Goal: Task Accomplishment & Management: Manage account settings

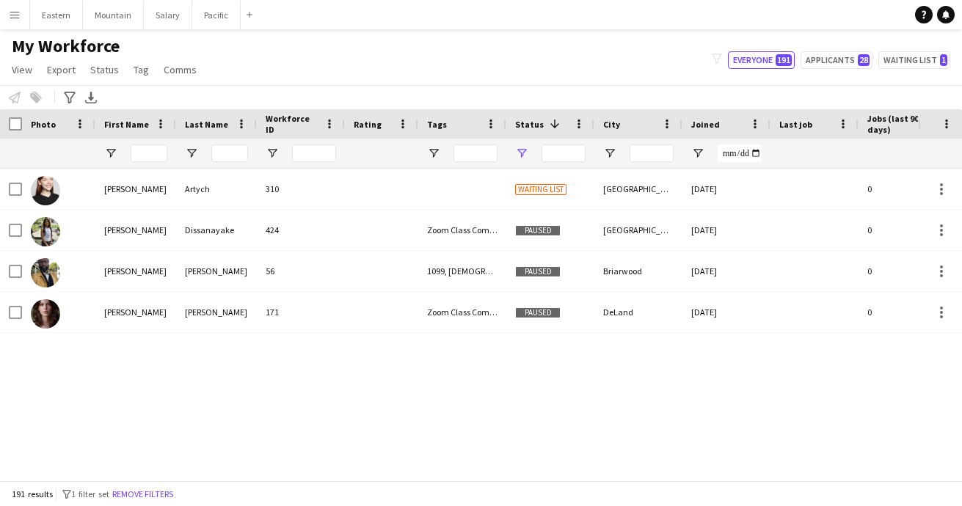
type input "**********"
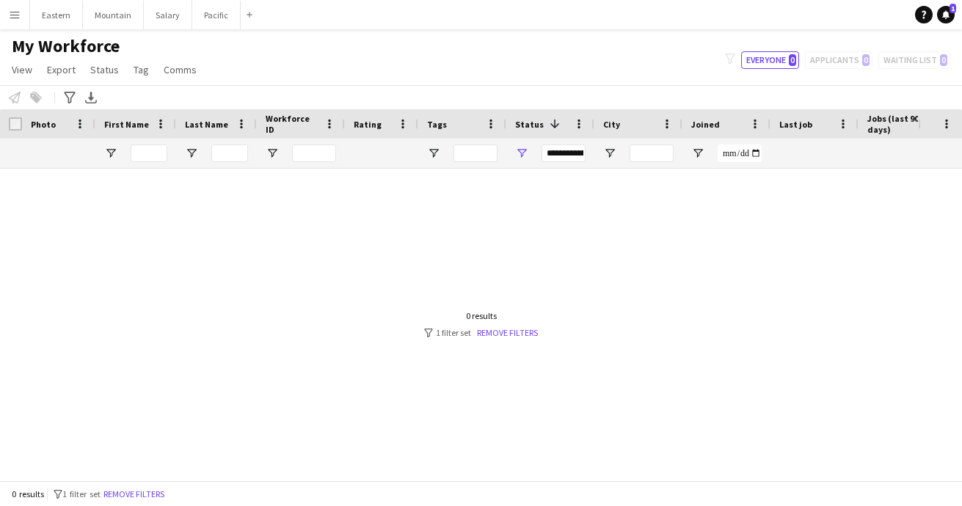
click at [12, 15] on app-icon "Menu" at bounding box center [15, 15] width 12 height 12
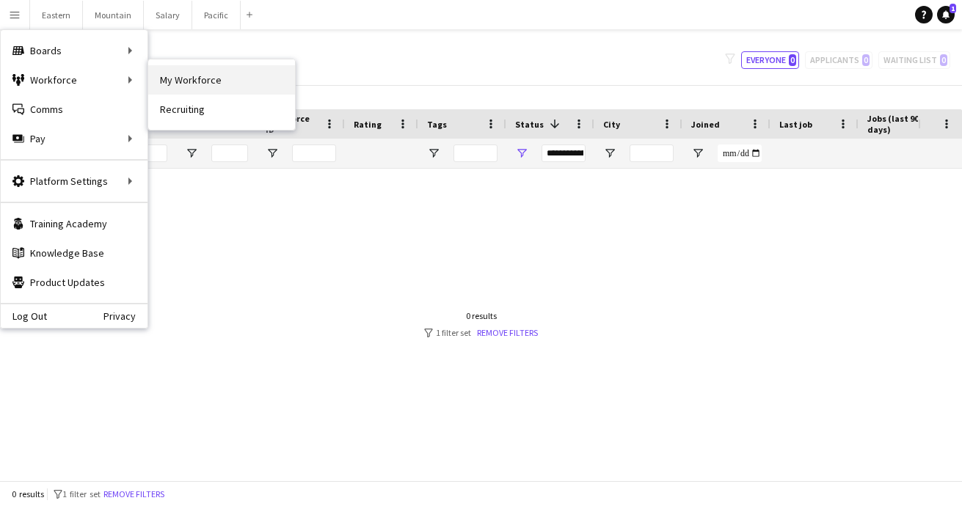
click at [179, 76] on link "My Workforce" at bounding box center [221, 79] width 147 height 29
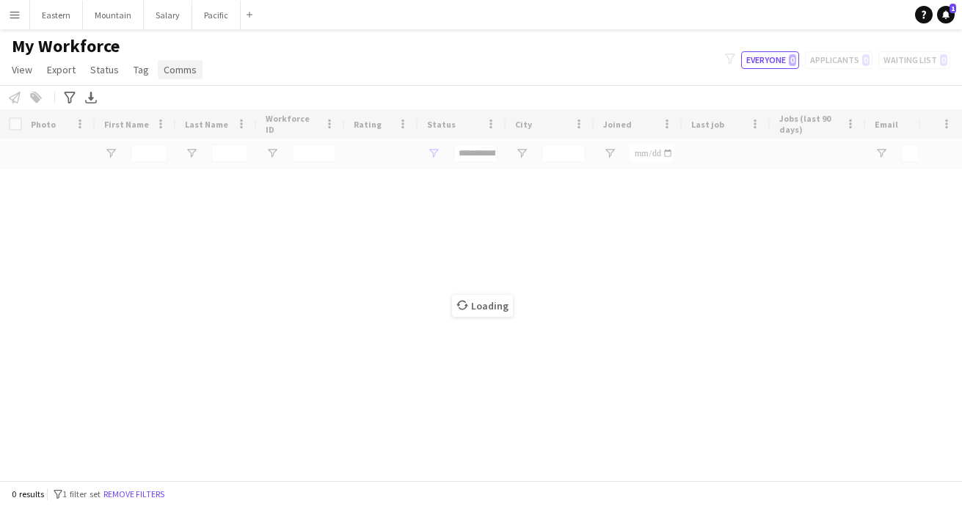
type input "**********"
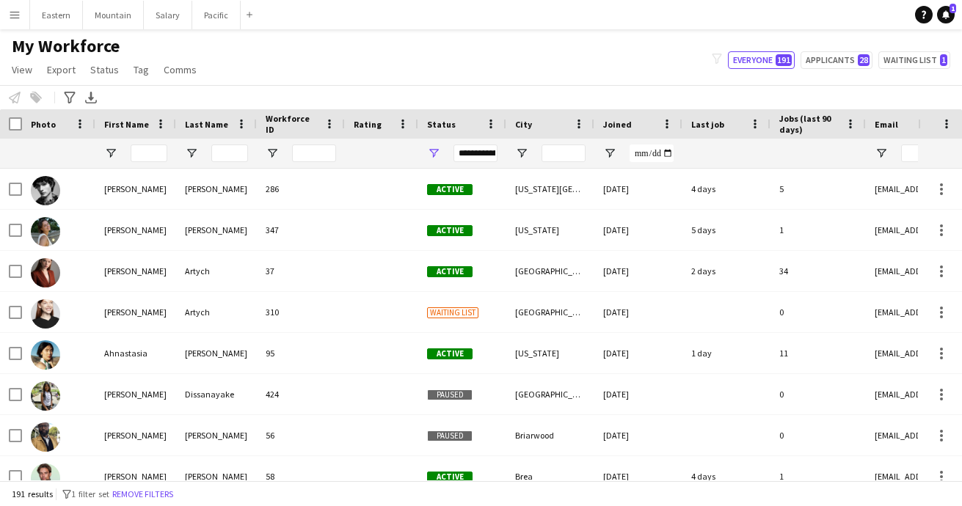
click at [439, 120] on span "Status" at bounding box center [441, 124] width 29 height 11
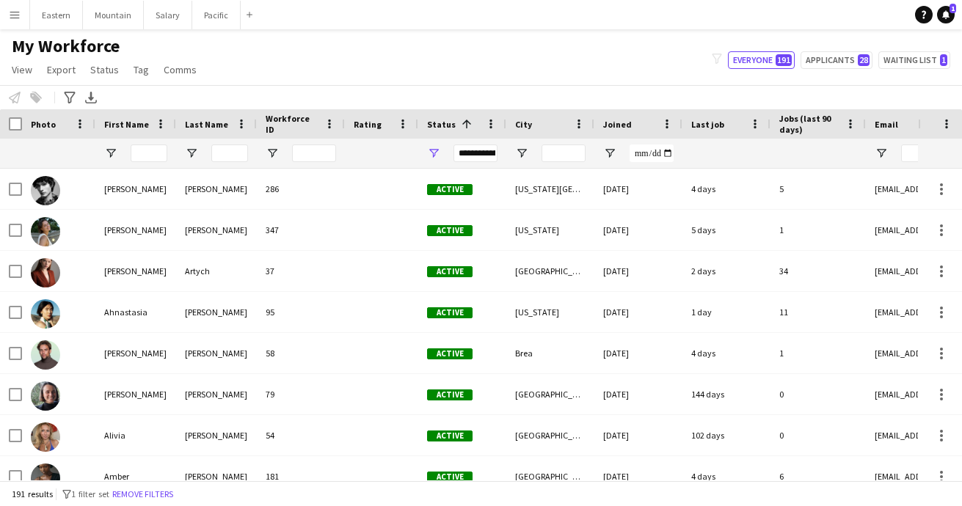
click at [443, 117] on div "Status 1" at bounding box center [453, 124] width 53 height 22
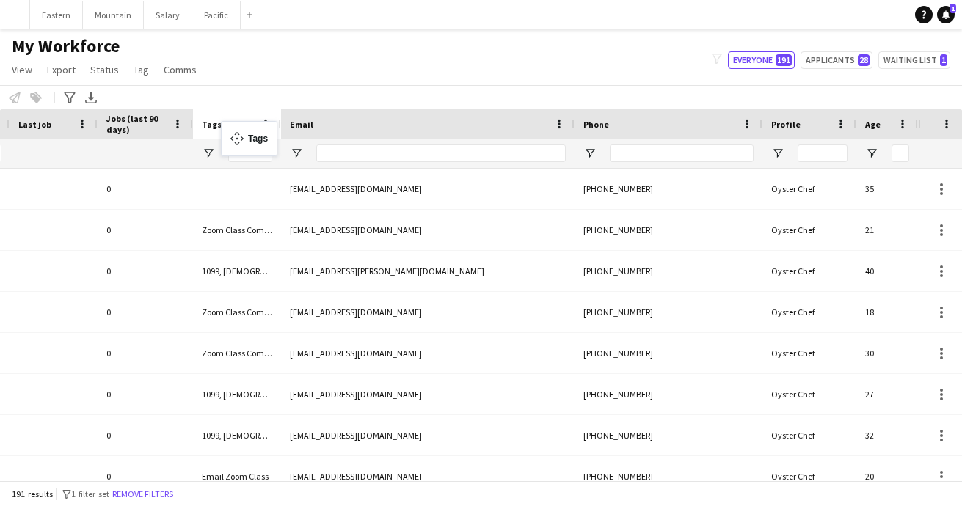
drag, startPoint x: 859, startPoint y: 121, endPoint x: 228, endPoint y: 130, distance: 631.1
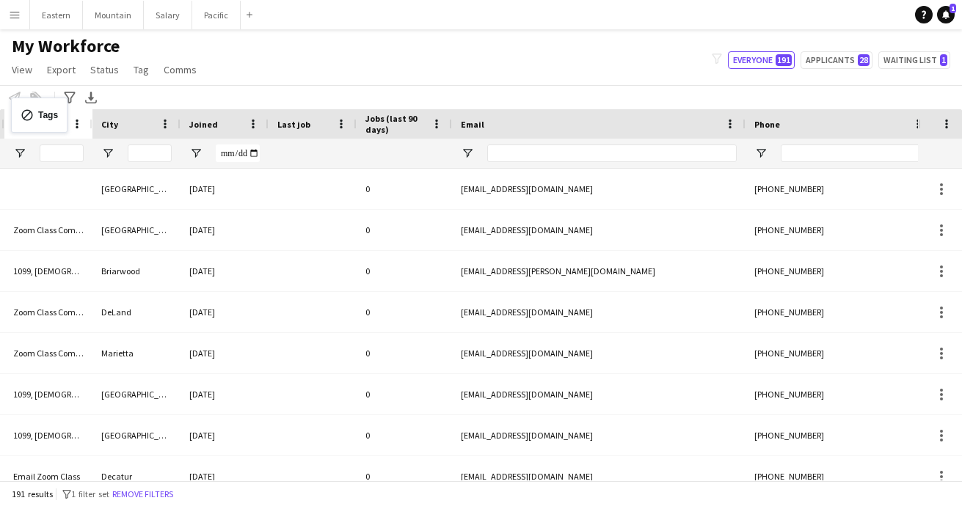
drag, startPoint x: 397, startPoint y: 117, endPoint x: 18, endPoint y: 106, distance: 378.8
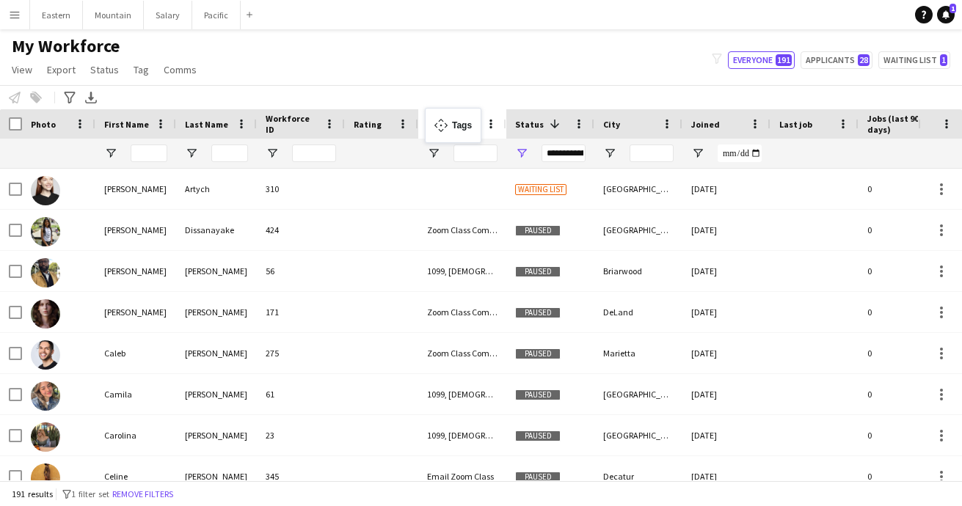
drag, startPoint x: 544, startPoint y: 119, endPoint x: 432, endPoint y: 117, distance: 112.3
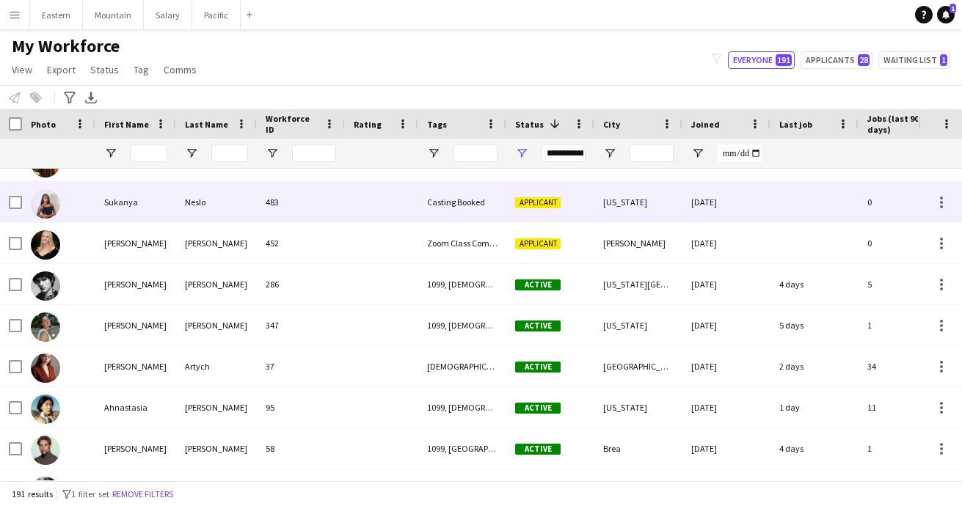
click at [252, 210] on div "Neslo" at bounding box center [216, 202] width 81 height 40
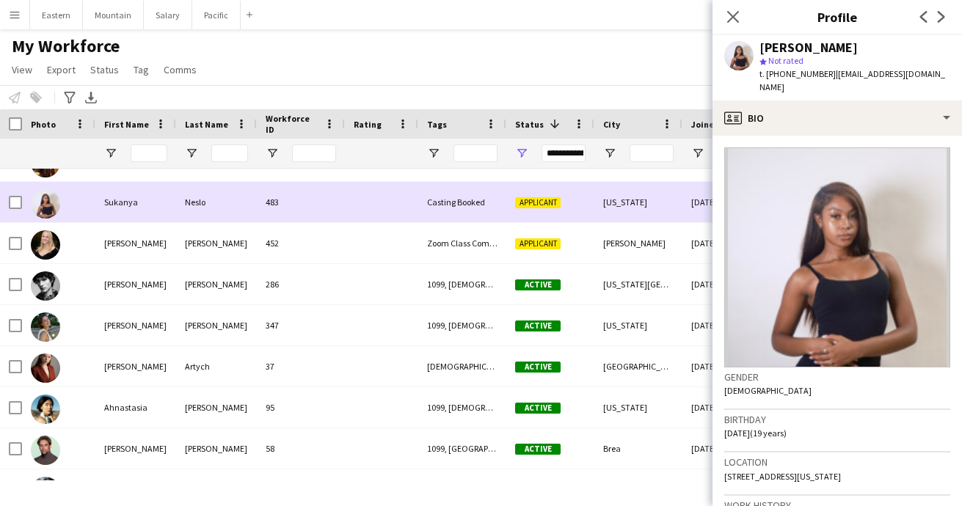
click at [252, 210] on div "Neslo" at bounding box center [216, 202] width 81 height 40
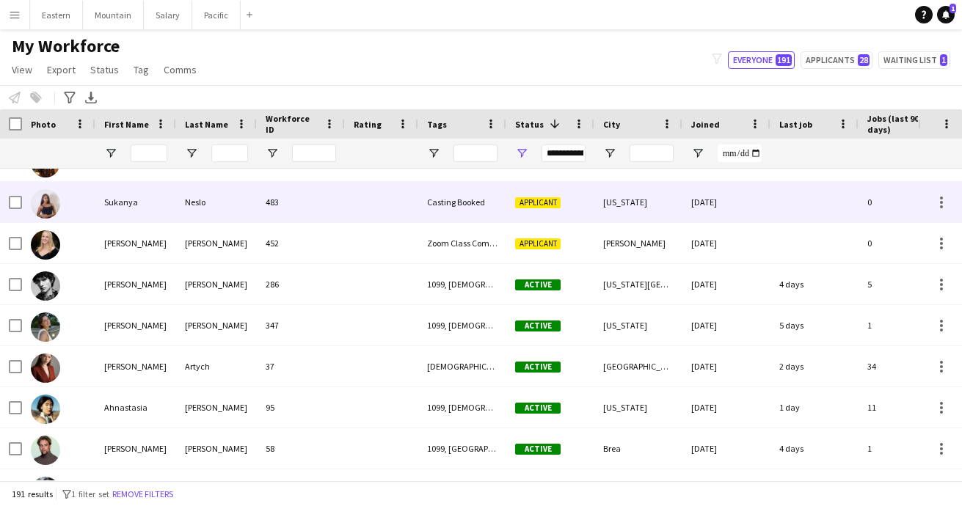
click at [339, 205] on div "483" at bounding box center [301, 202] width 88 height 40
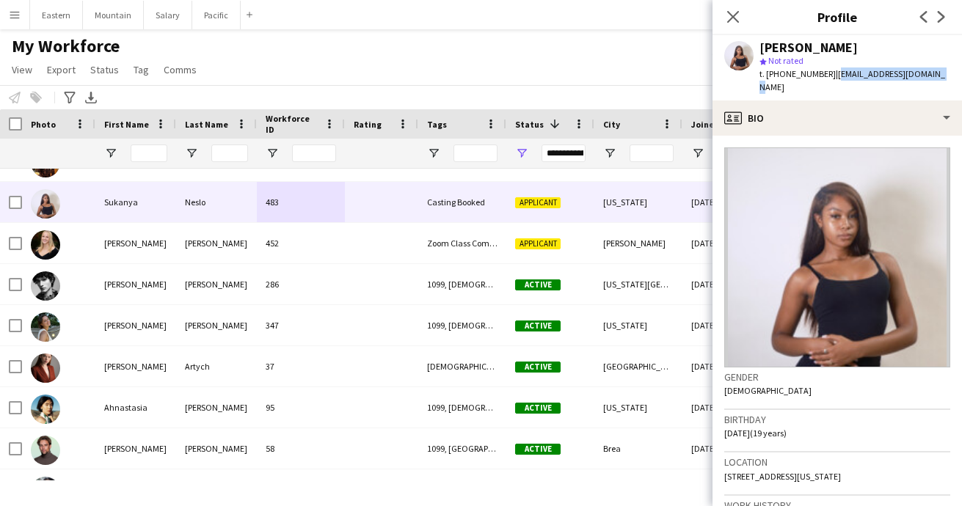
drag, startPoint x: 825, startPoint y: 76, endPoint x: 929, endPoint y: 72, distance: 104.3
click at [929, 72] on div "Sukanya Neslo star Not rated t. +13477911876 | sukanyaneslo0@gmail.com" at bounding box center [837, 67] width 249 height 65
copy span "[EMAIL_ADDRESS][DOMAIN_NAME]"
drag, startPoint x: 775, startPoint y: 76, endPoint x: 817, endPoint y: 73, distance: 42.7
click at [817, 73] on span "t. +13477911876" at bounding box center [798, 73] width 76 height 11
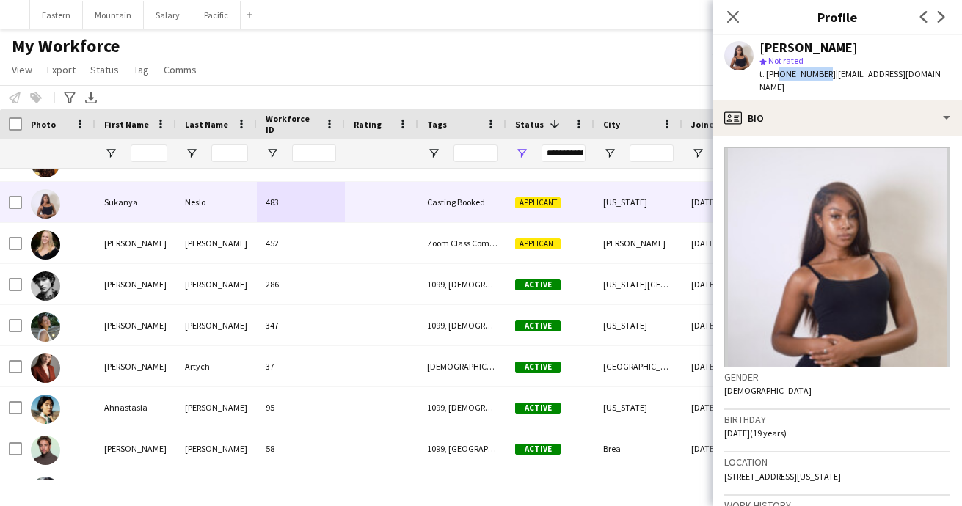
copy span "3477911876"
click at [734, 16] on icon at bounding box center [733, 17] width 14 height 14
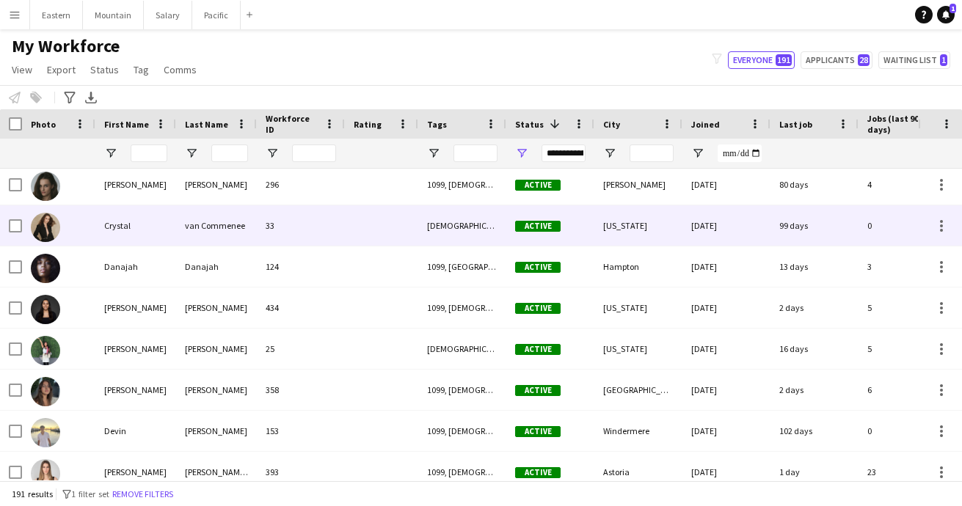
scroll to position [3993, 0]
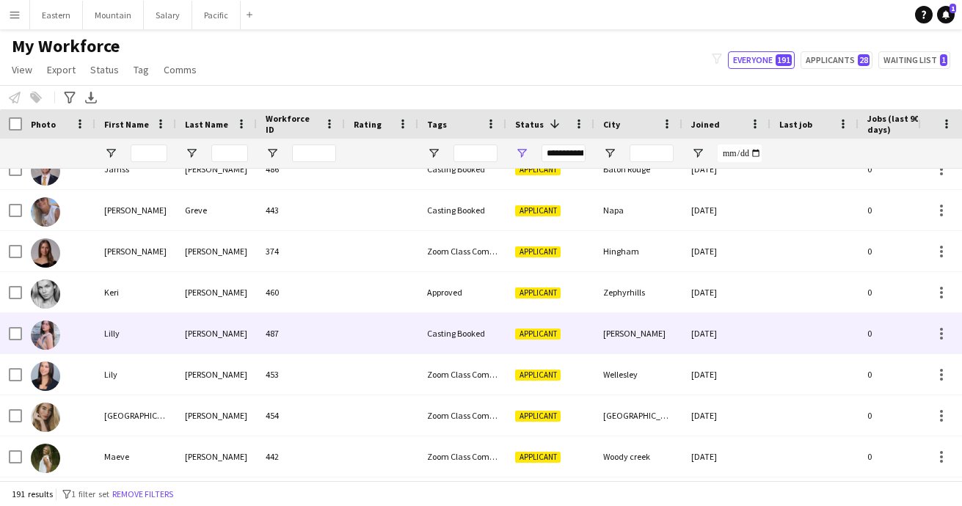
click at [324, 330] on div "487" at bounding box center [301, 333] width 88 height 40
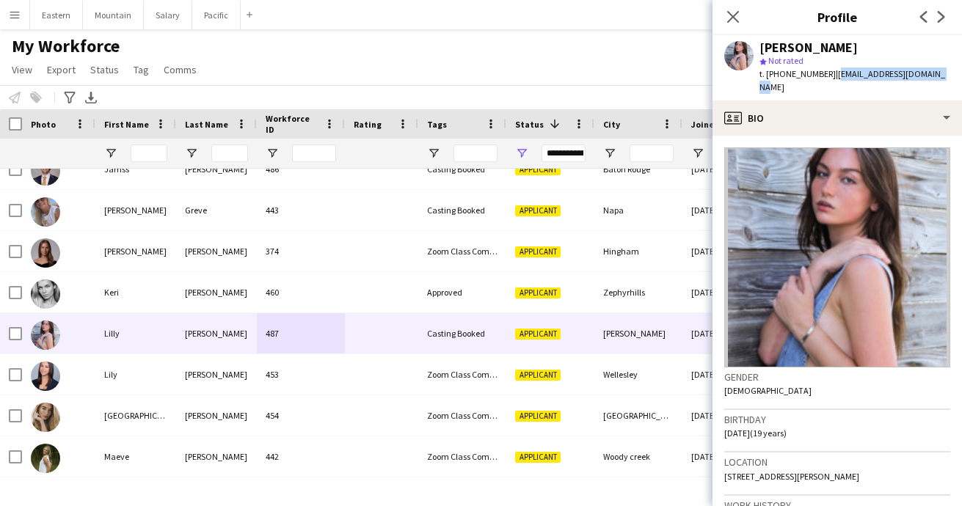
drag, startPoint x: 824, startPoint y: 74, endPoint x: 936, endPoint y: 73, distance: 112.3
click at [936, 73] on app-profile-header "Lilly Follick star Not rated t. +12832158997 | lillianlednik@icloud.com" at bounding box center [837, 67] width 249 height 65
copy span "[EMAIL_ADDRESS][DOMAIN_NAME]"
drag, startPoint x: 777, startPoint y: 77, endPoint x: 820, endPoint y: 76, distance: 42.6
click at [820, 76] on span "t. +12832158997" at bounding box center [798, 73] width 76 height 11
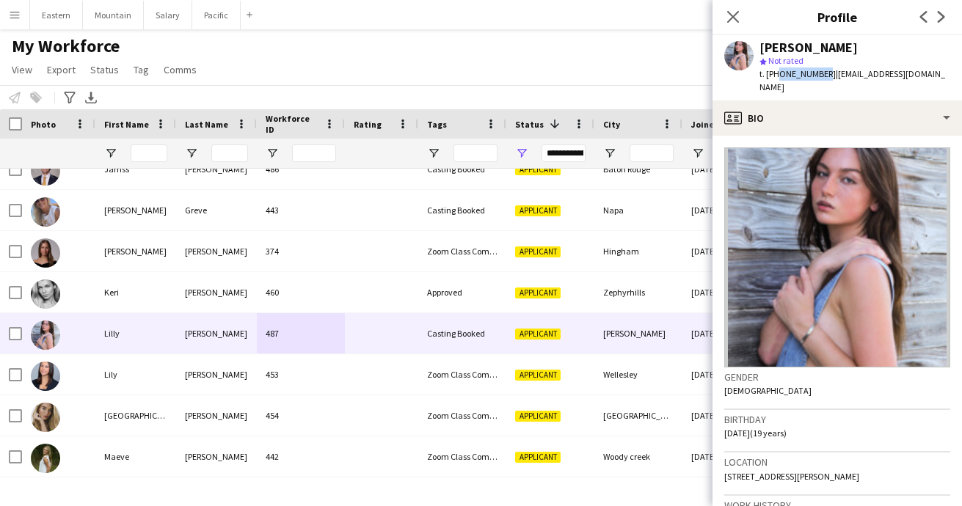
copy span "2832158997"
click at [734, 18] on icon at bounding box center [733, 17] width 14 height 14
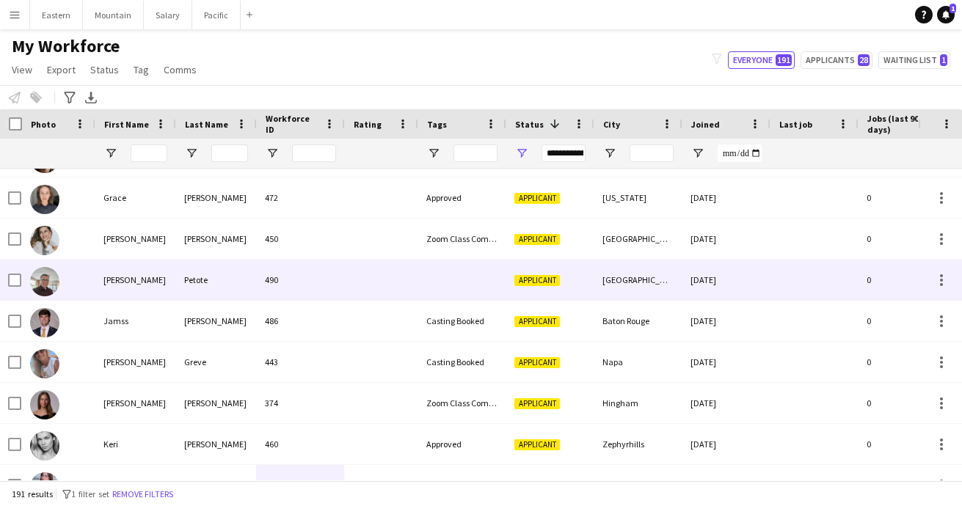
scroll to position [1964, 0]
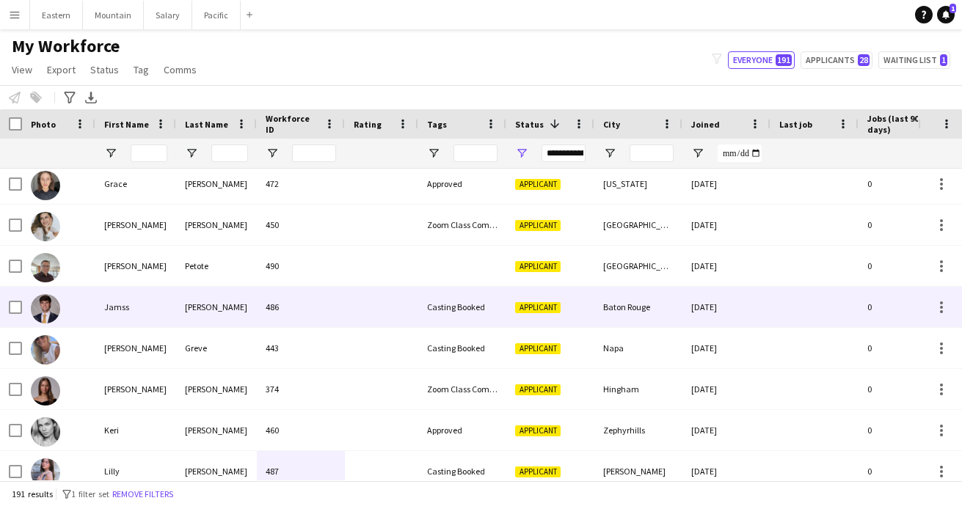
click at [456, 283] on div at bounding box center [462, 266] width 88 height 40
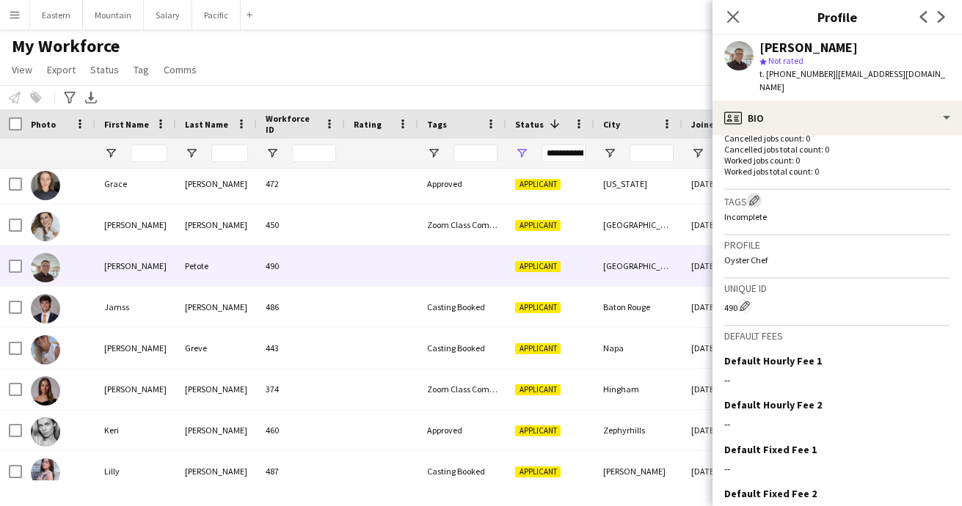
click at [758, 195] on app-icon "Edit crew company tags" at bounding box center [754, 200] width 10 height 10
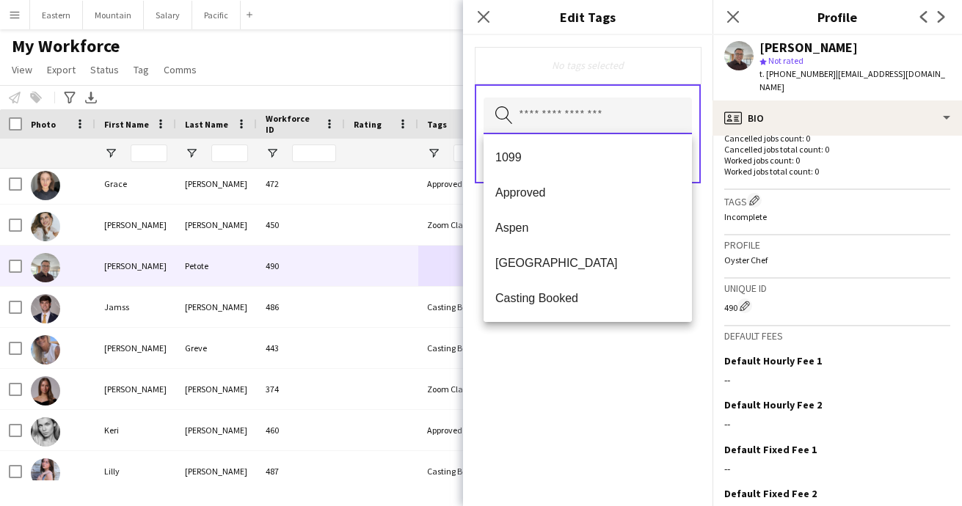
click at [576, 119] on input "text" at bounding box center [588, 116] width 208 height 37
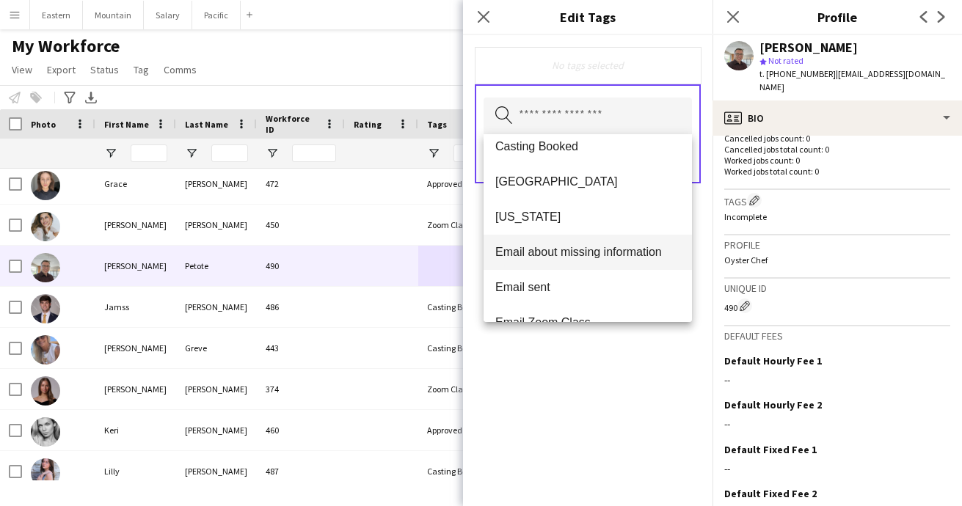
click at [560, 259] on span "Email about missing information" at bounding box center [587, 252] width 185 height 14
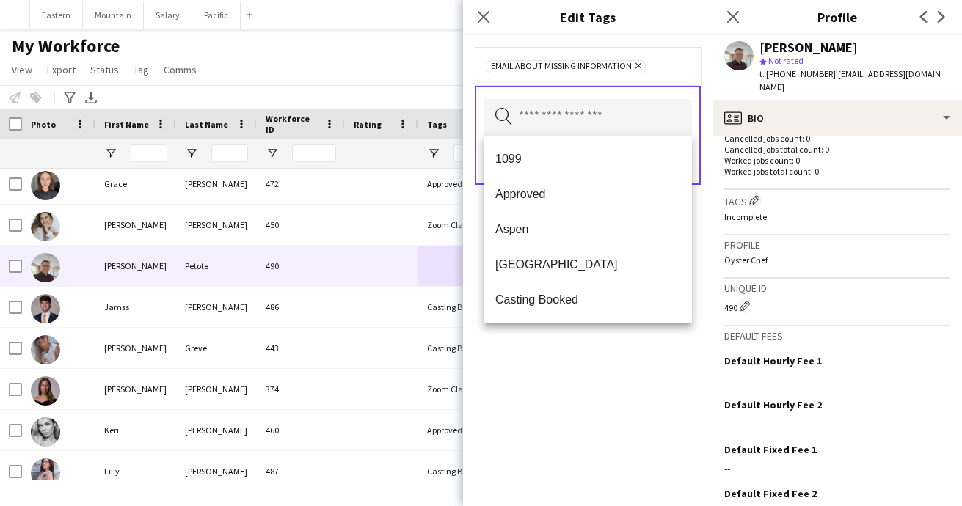
click at [578, 447] on div "Email about missing information Remove Search by tag name Save" at bounding box center [587, 270] width 249 height 471
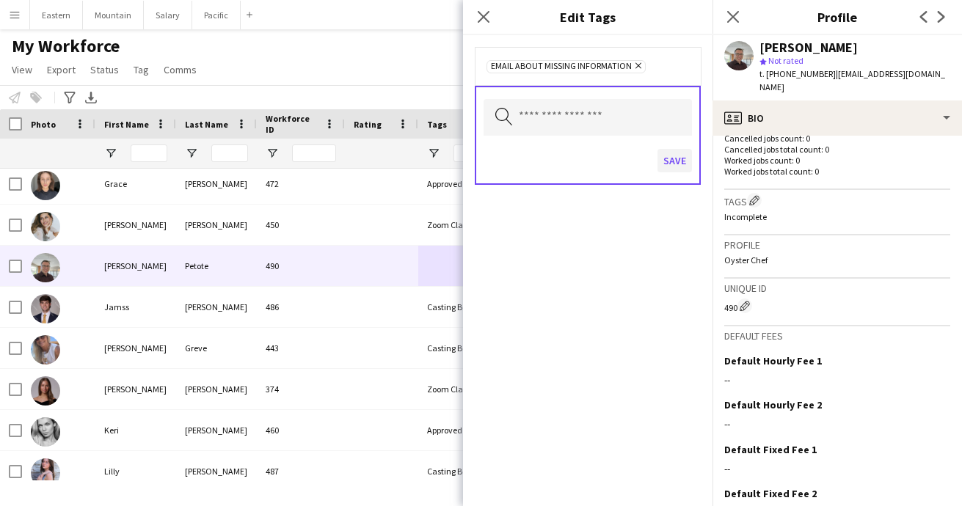
click at [675, 163] on button "Save" at bounding box center [675, 160] width 34 height 23
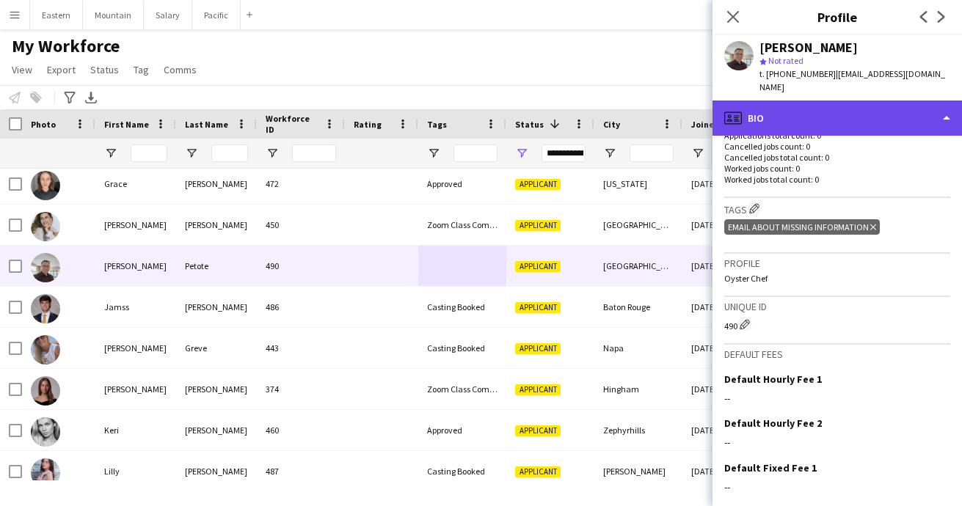
click at [801, 103] on div "profile Bio" at bounding box center [837, 118] width 249 height 35
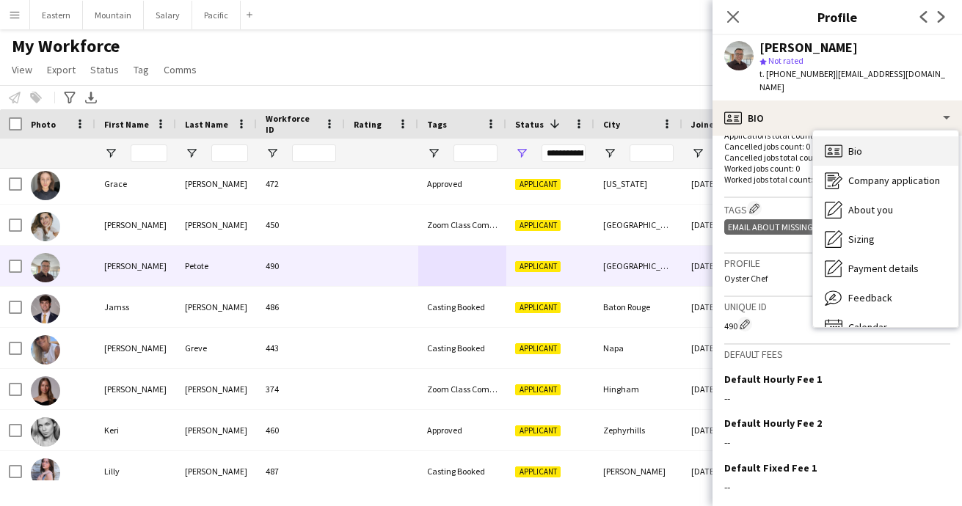
click at [856, 145] on span "Bio" at bounding box center [855, 151] width 14 height 13
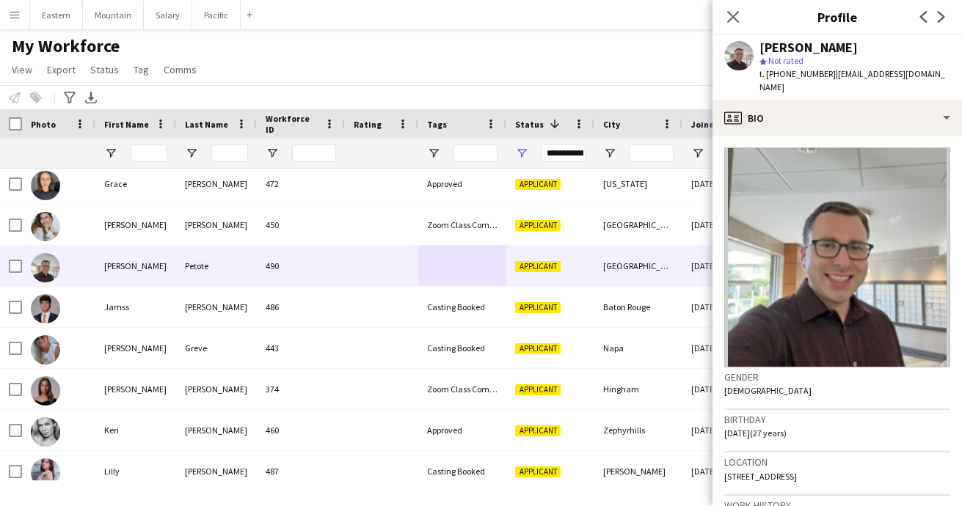
drag, startPoint x: 843, startPoint y: 465, endPoint x: 922, endPoint y: 458, distance: 79.5
copy span "Arlington, 22206"
click at [737, 23] on icon "Close pop-in" at bounding box center [733, 17] width 14 height 14
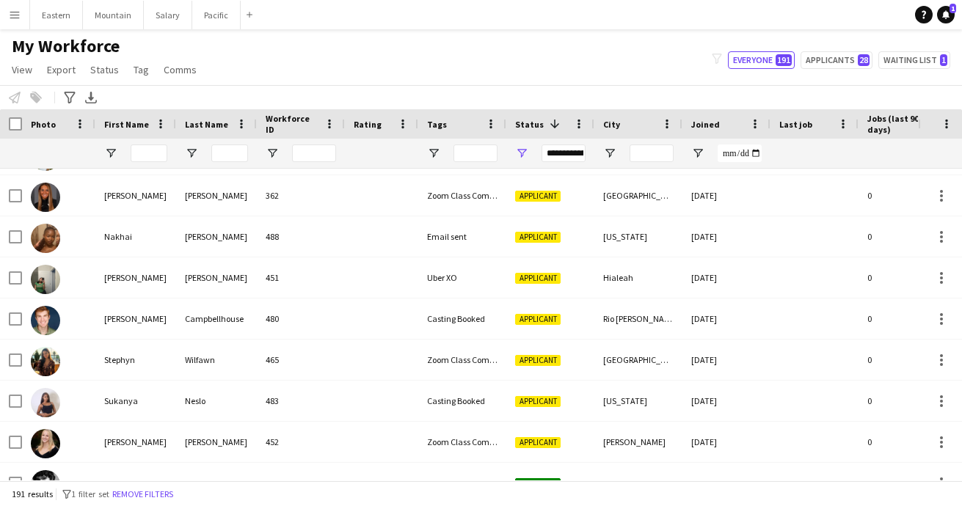
scroll to position [2523, 0]
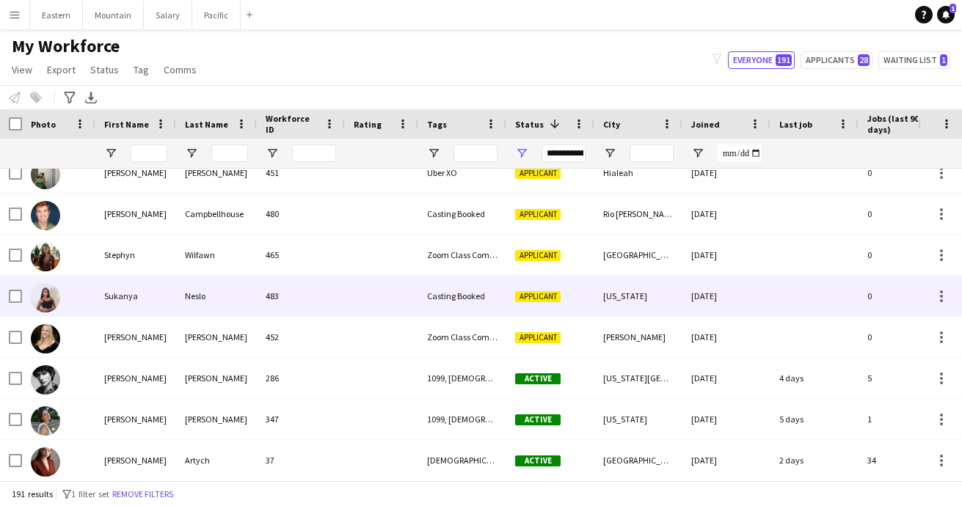
click at [219, 299] on div "Neslo" at bounding box center [216, 296] width 81 height 40
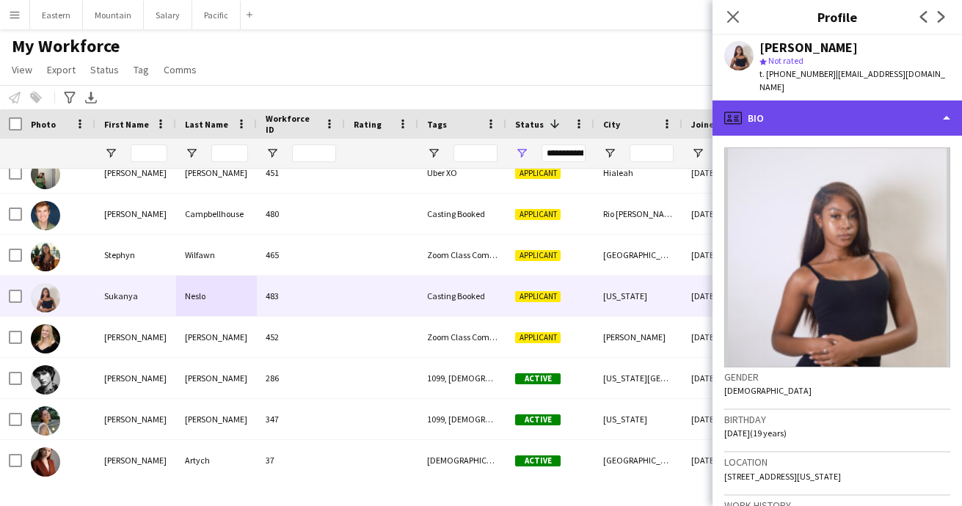
click at [792, 111] on div "profile Bio" at bounding box center [837, 118] width 249 height 35
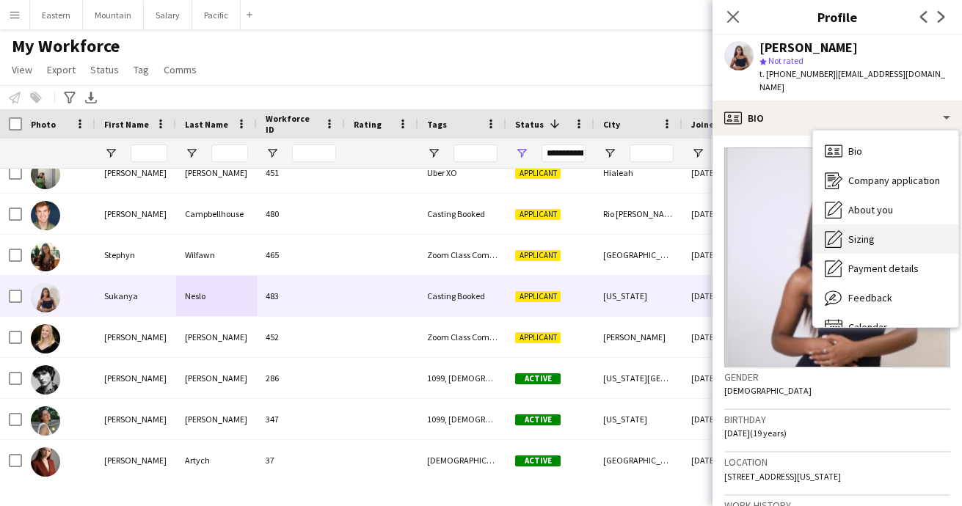
click at [839, 230] on icon "Sizing" at bounding box center [834, 239] width 18 height 18
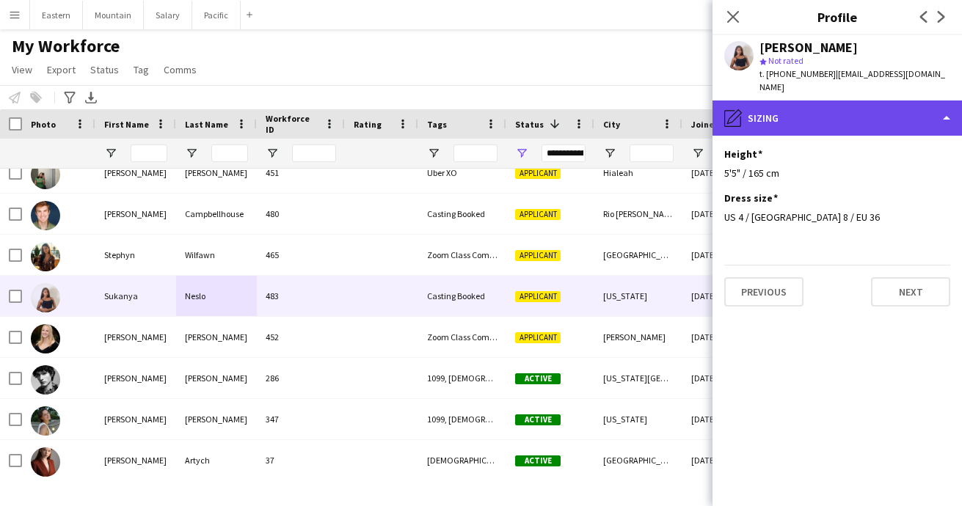
click at [801, 113] on div "pencil4 Sizing" at bounding box center [837, 118] width 249 height 35
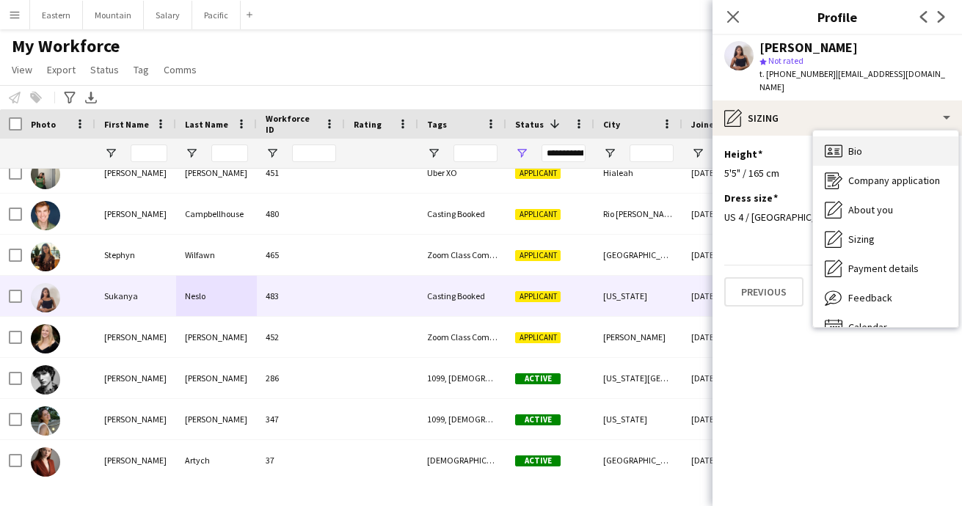
click at [863, 139] on div "Bio Bio" at bounding box center [885, 150] width 145 height 29
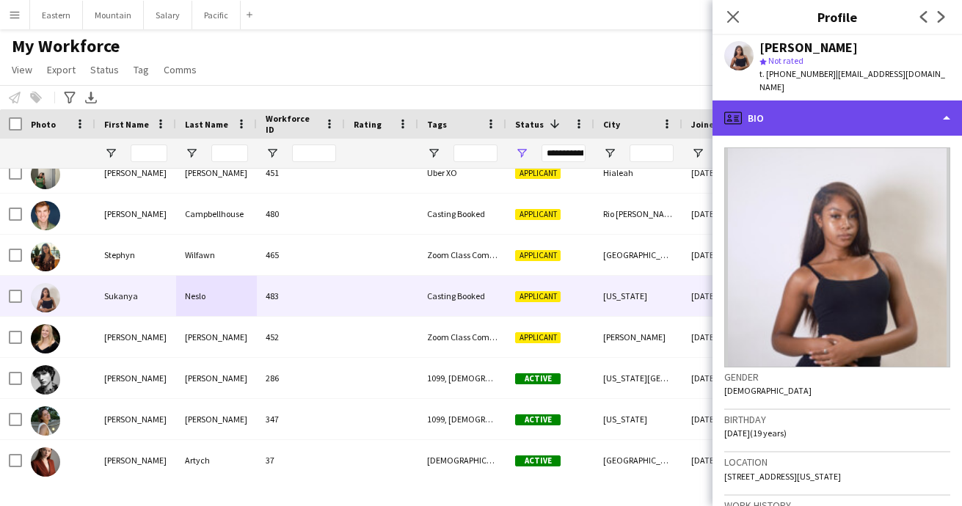
click at [782, 109] on div "profile Bio" at bounding box center [837, 118] width 249 height 35
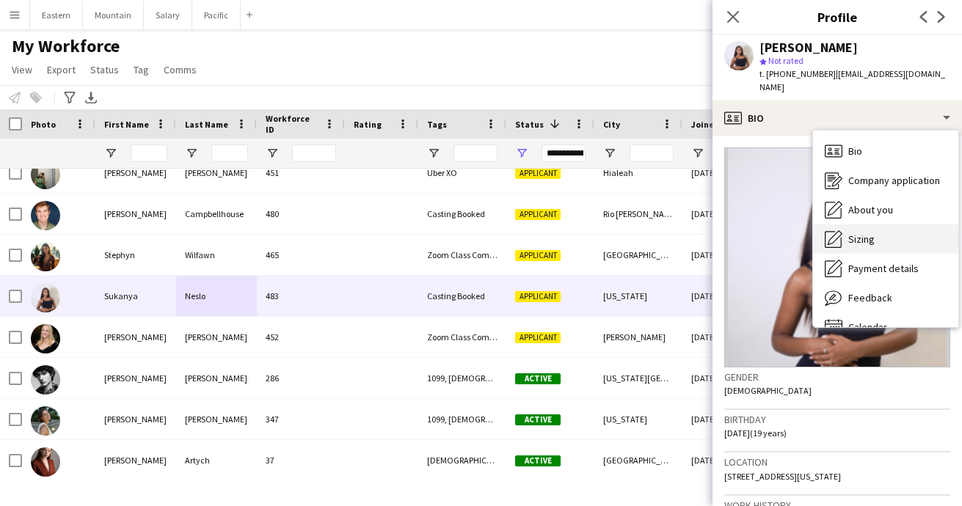
click at [851, 233] on span "Sizing" at bounding box center [861, 239] width 26 height 13
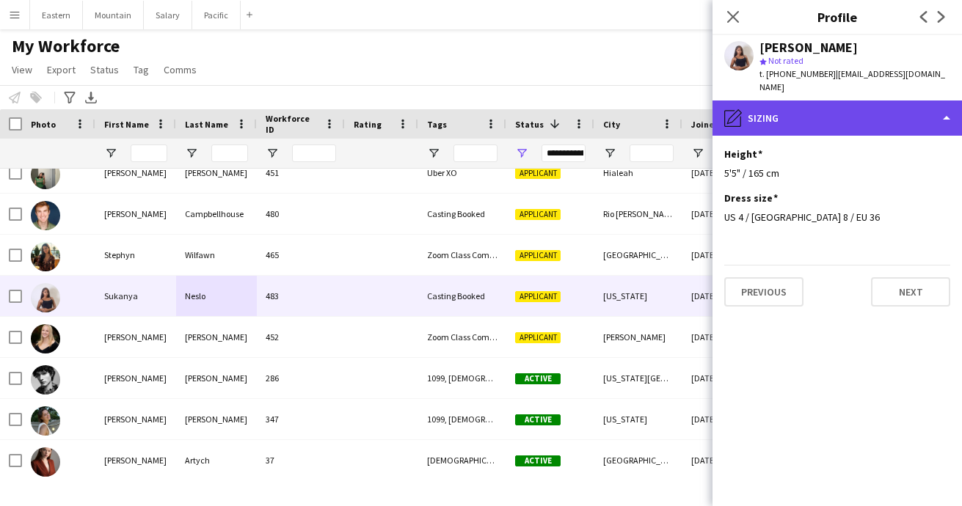
click at [809, 104] on div "pencil4 Sizing" at bounding box center [837, 118] width 249 height 35
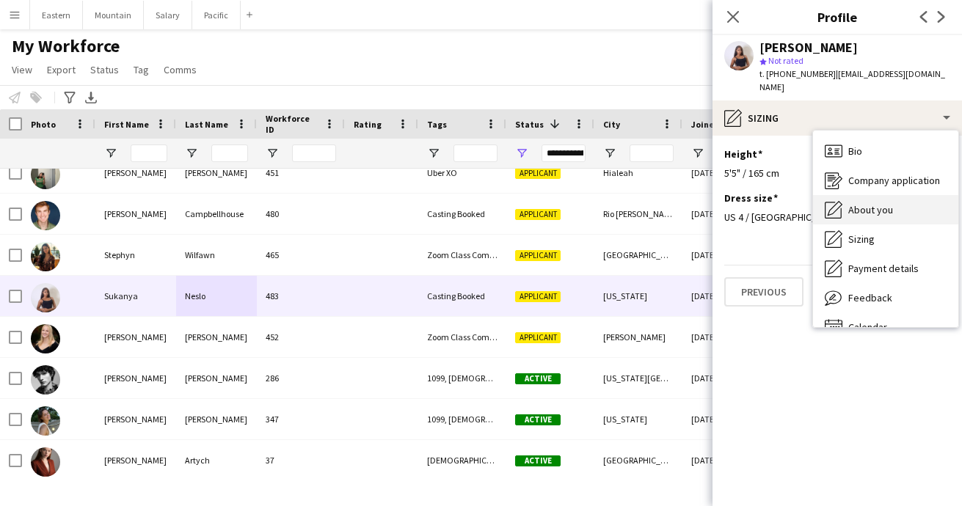
click at [867, 205] on div "About you About you" at bounding box center [885, 209] width 145 height 29
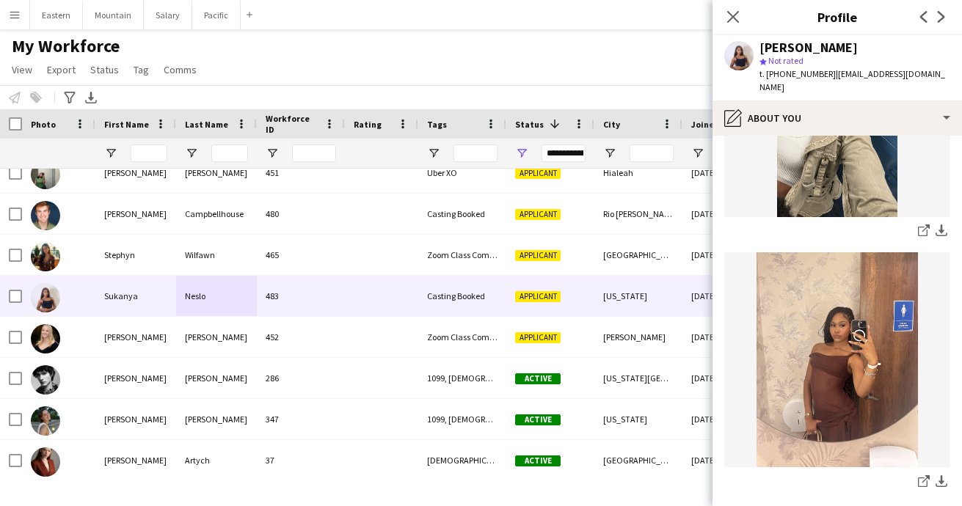
scroll to position [1043, 0]
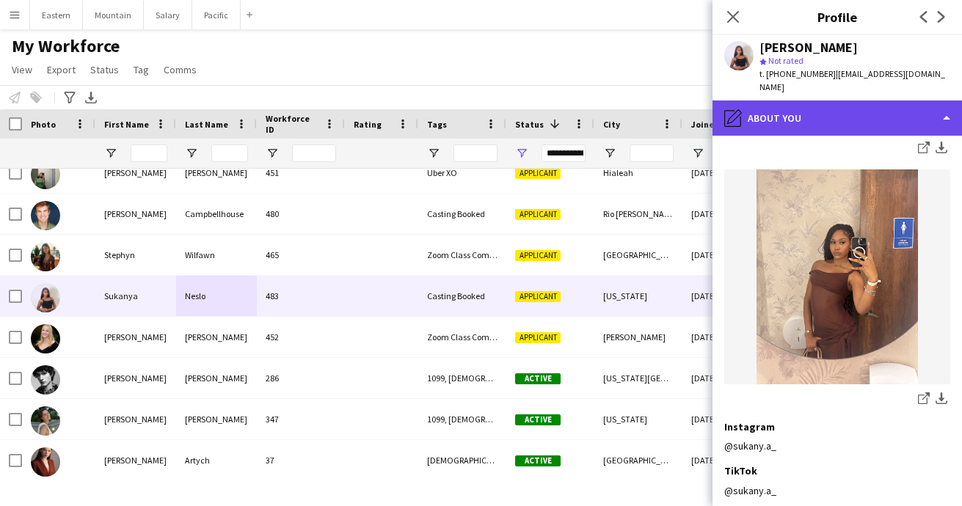
click at [783, 109] on div "pencil4 About you" at bounding box center [837, 118] width 249 height 35
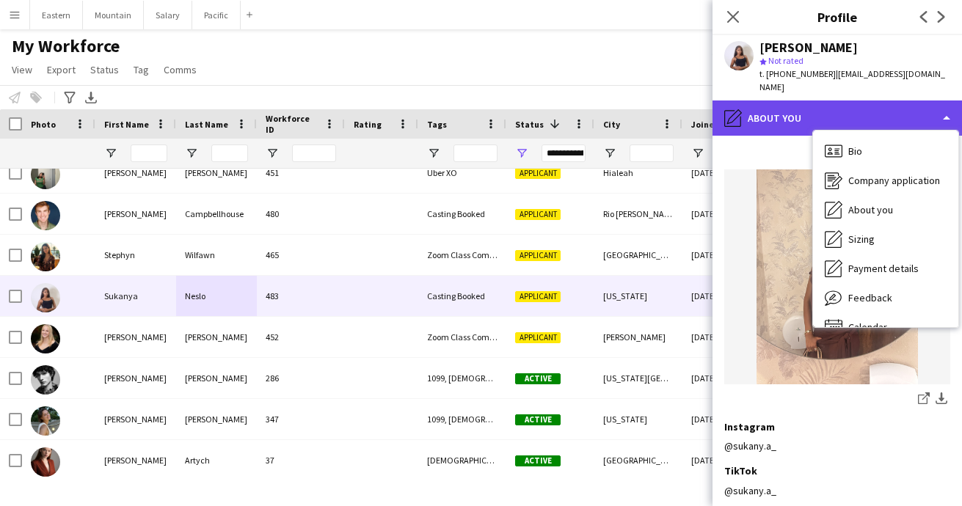
click at [783, 109] on div "pencil4 About you" at bounding box center [837, 118] width 249 height 35
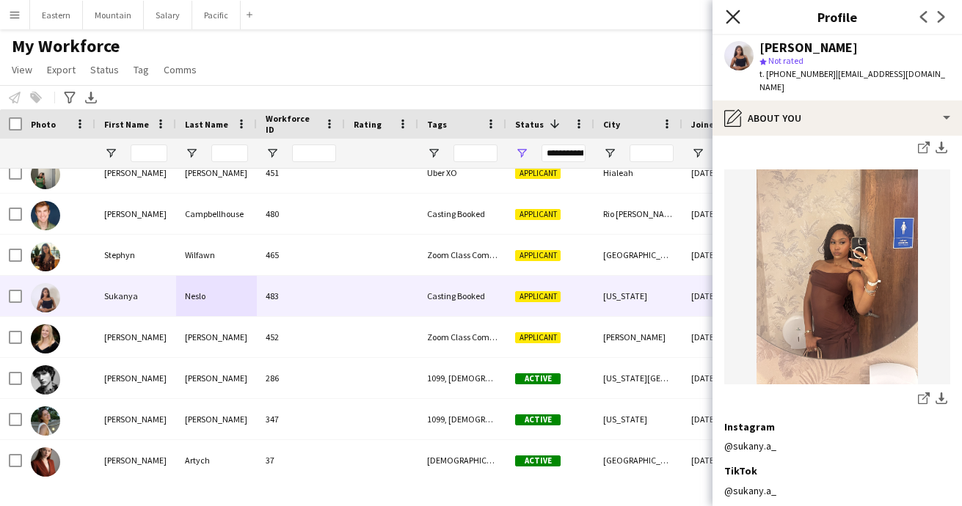
click at [732, 15] on icon "Close pop-in" at bounding box center [733, 17] width 14 height 14
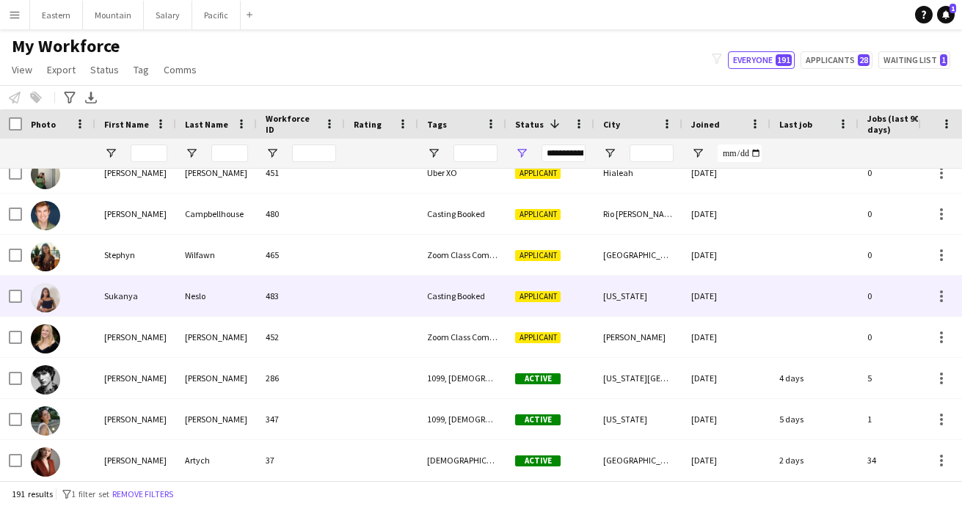
click at [446, 305] on div "Casting Booked" at bounding box center [462, 296] width 88 height 40
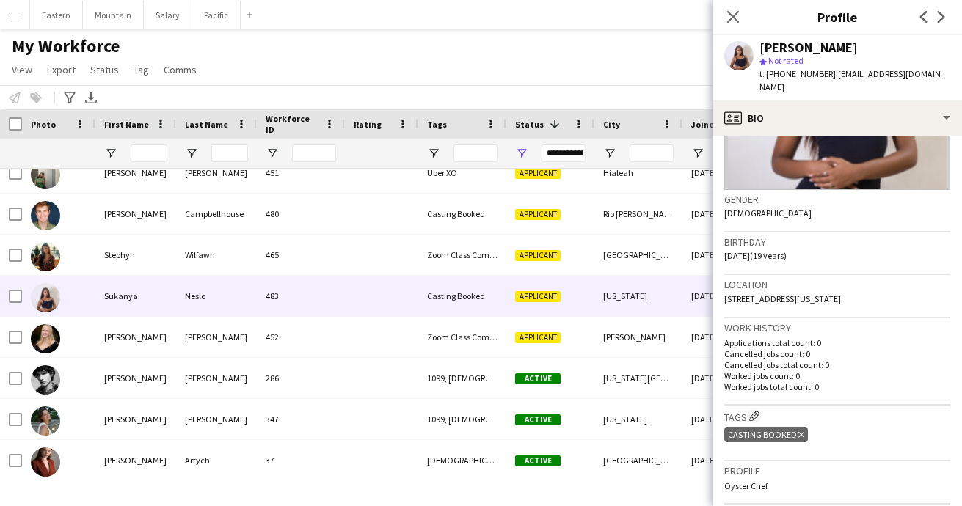
scroll to position [319, 0]
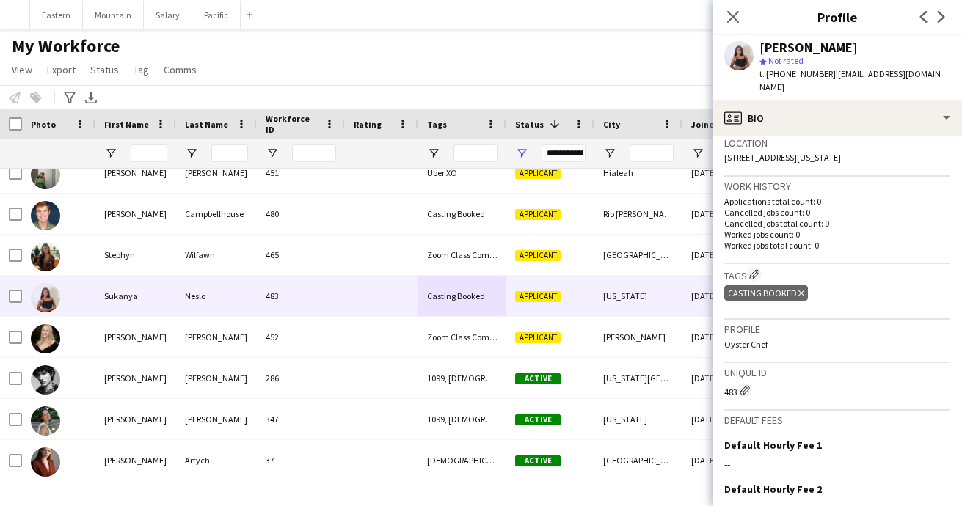
click at [799, 285] on div "Casting Booked Delete tag" at bounding box center [766, 292] width 84 height 15
click at [798, 289] on icon "Delete tag" at bounding box center [801, 293] width 6 height 9
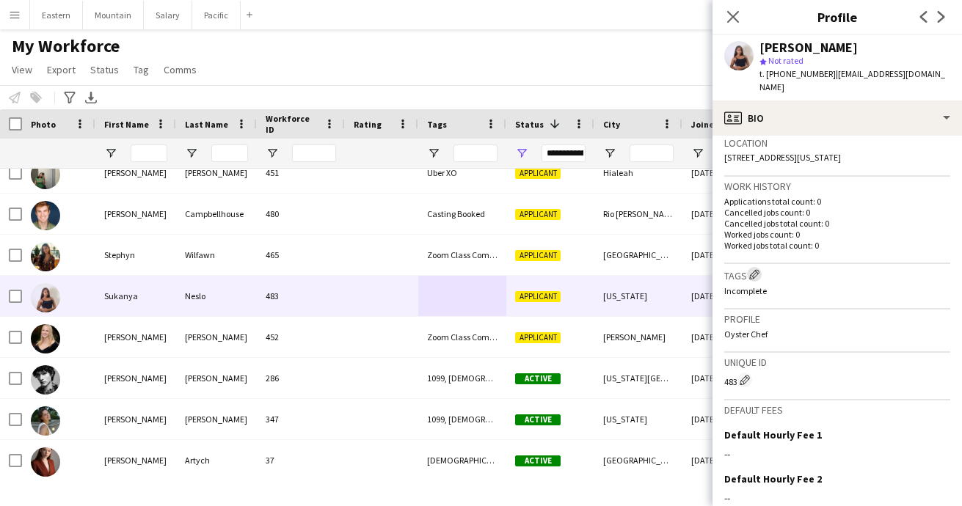
click at [760, 269] on app-icon "Edit crew company tags" at bounding box center [754, 274] width 10 height 10
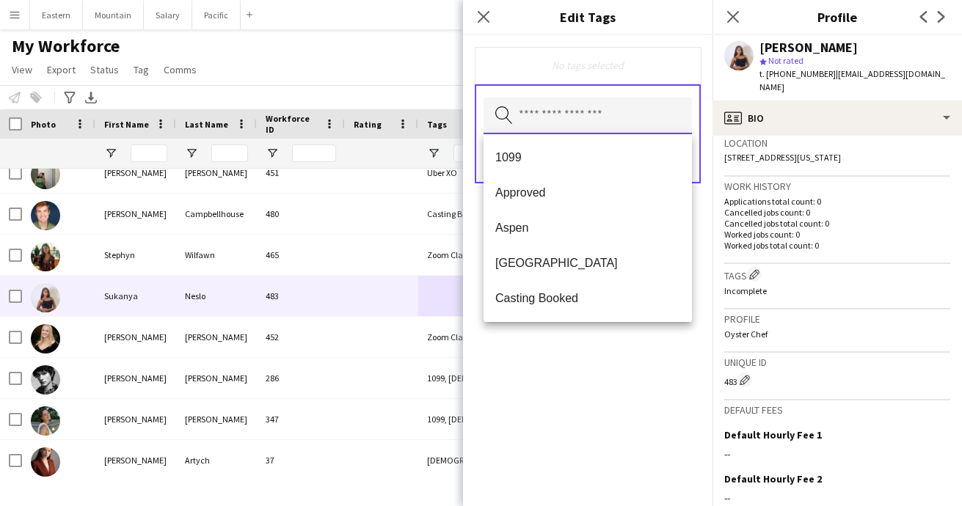
click at [589, 127] on input "text" at bounding box center [588, 116] width 208 height 37
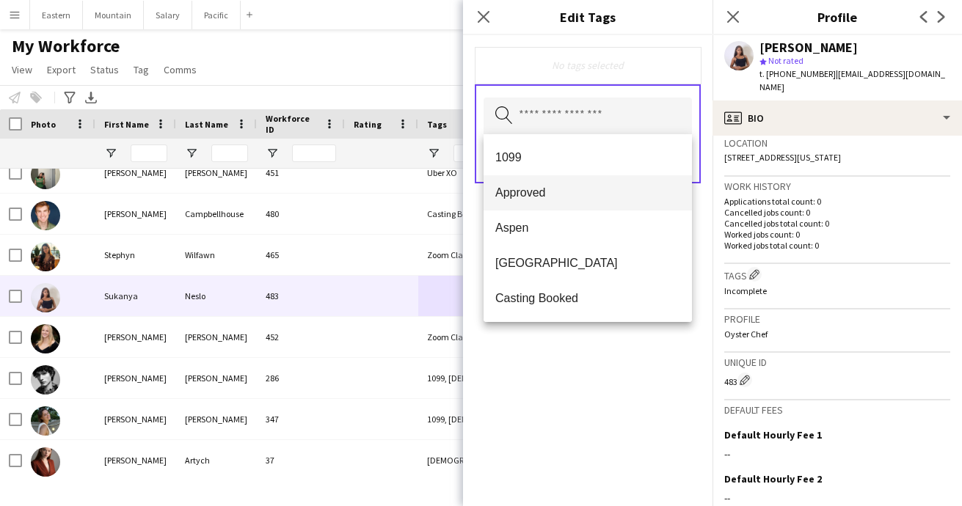
click at [555, 198] on span "Approved" at bounding box center [587, 193] width 185 height 14
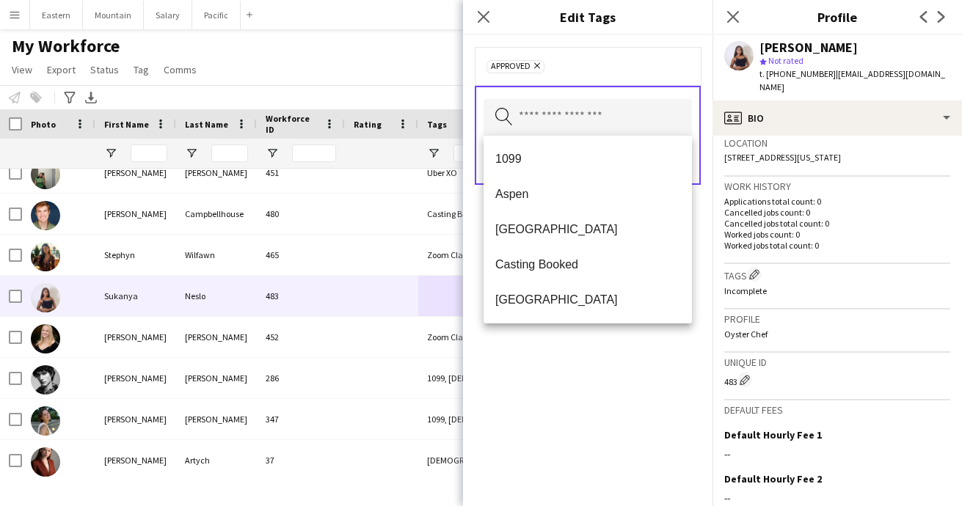
click at [620, 390] on div "Approved Remove Search by tag name Save" at bounding box center [587, 270] width 249 height 471
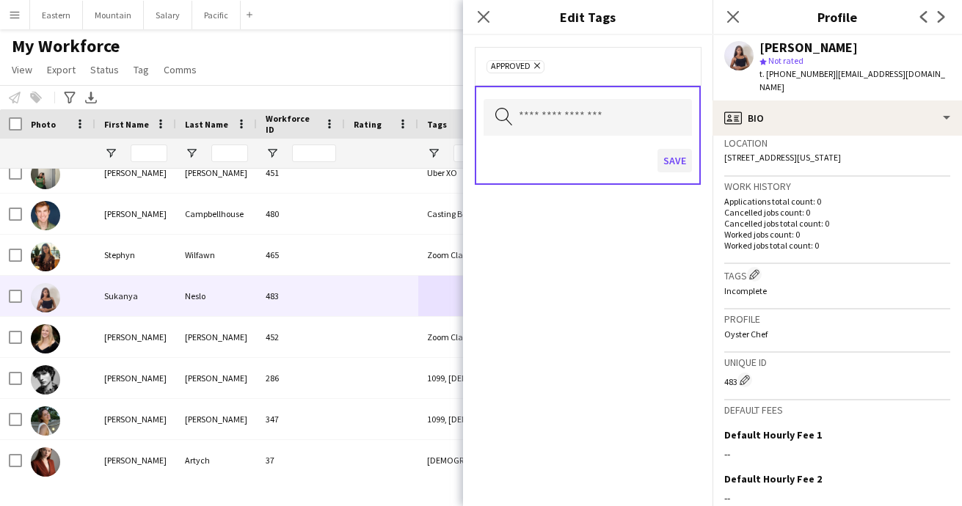
click at [677, 157] on button "Save" at bounding box center [675, 160] width 34 height 23
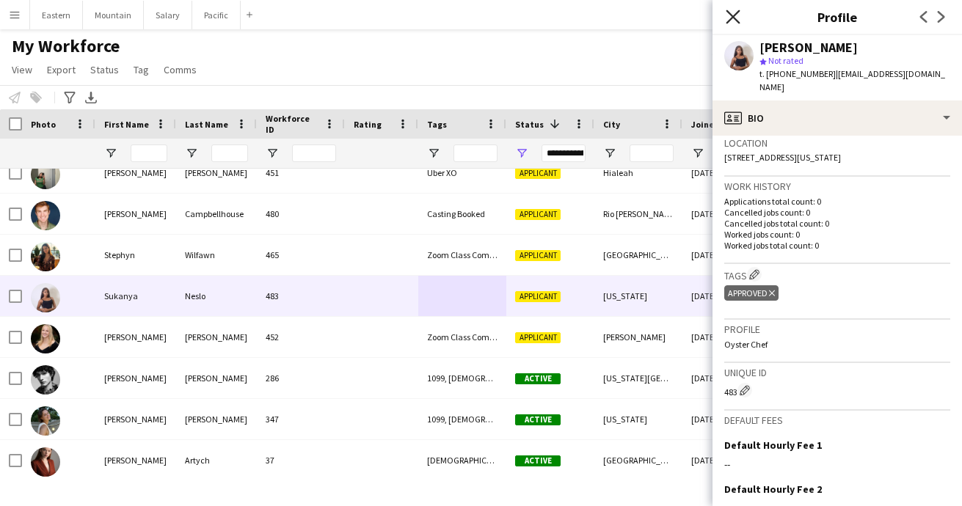
click at [731, 19] on icon at bounding box center [733, 17] width 14 height 14
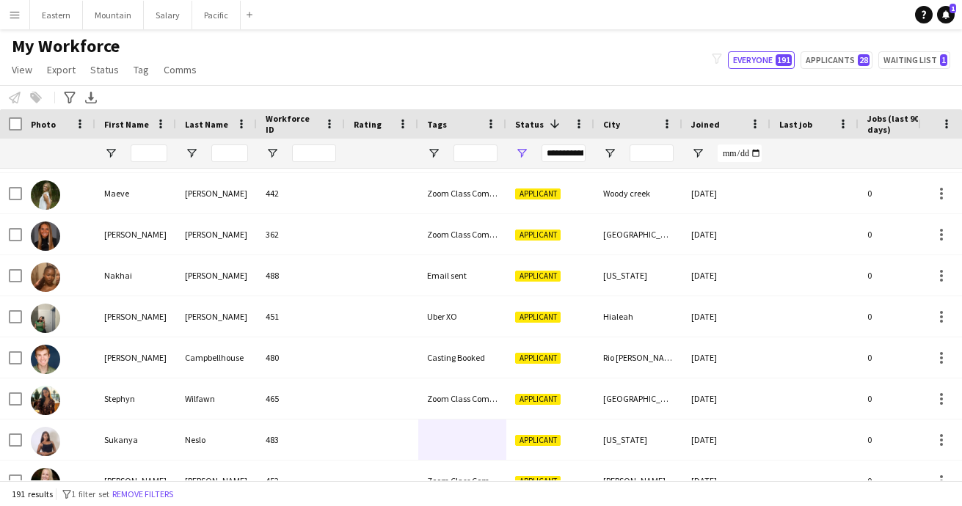
scroll to position [2381, 0]
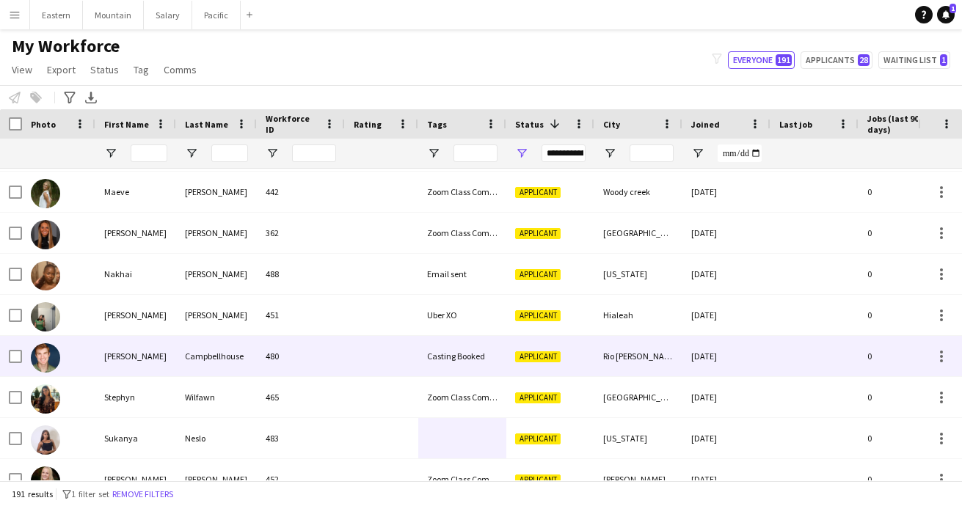
click at [278, 354] on div "480" at bounding box center [301, 356] width 88 height 40
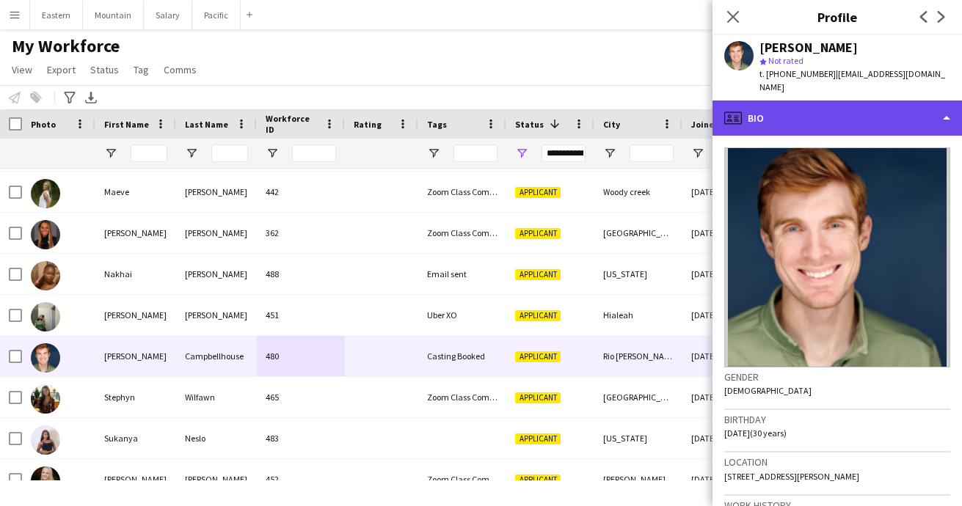
click at [819, 109] on div "profile Bio" at bounding box center [837, 118] width 249 height 35
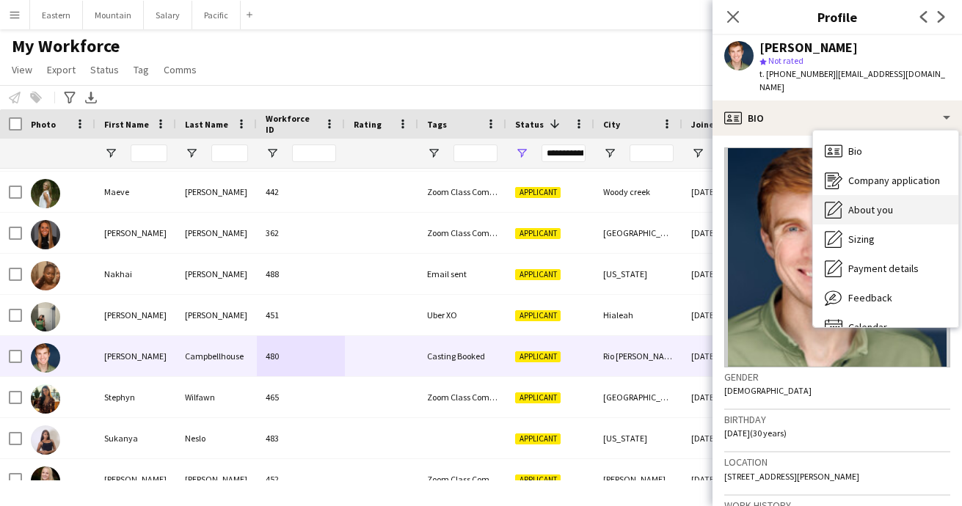
click at [864, 203] on span "About you" at bounding box center [870, 209] width 45 height 13
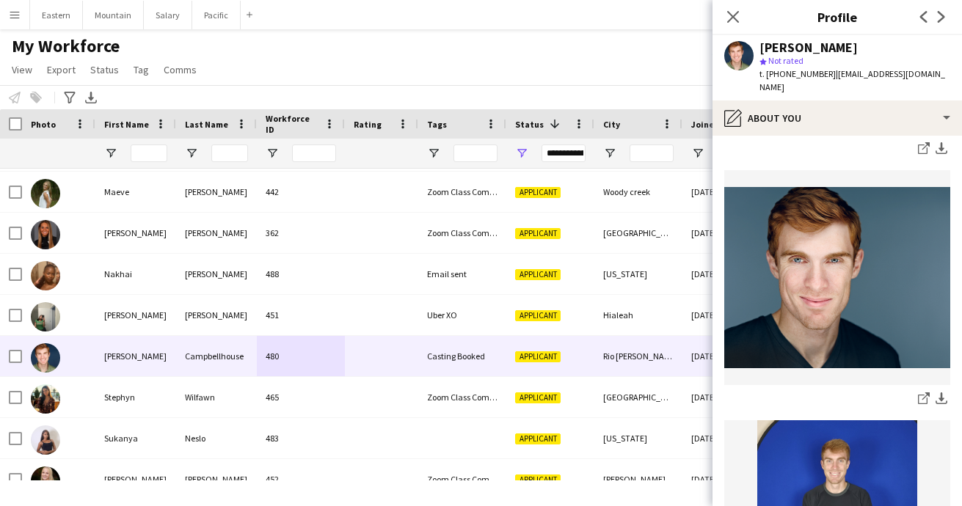
scroll to position [905, 0]
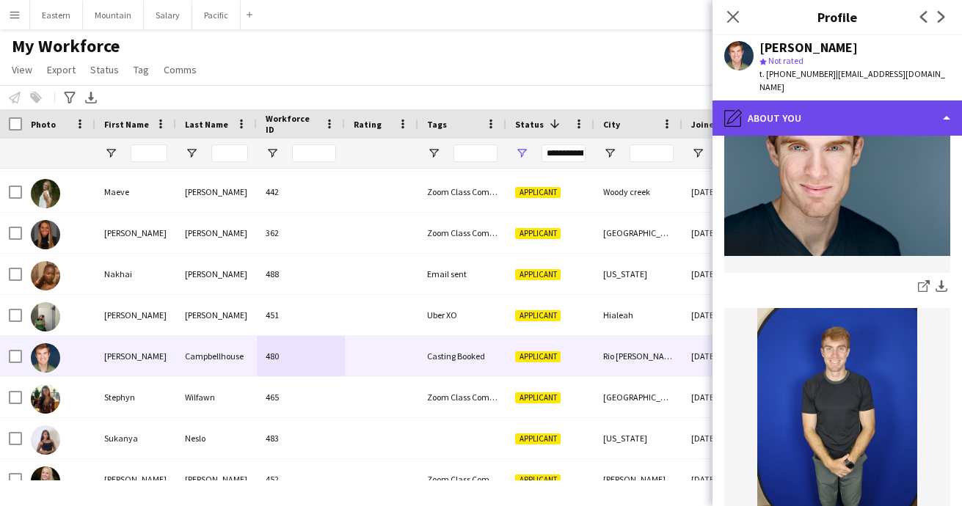
click at [766, 106] on div "pencil4 About you" at bounding box center [837, 118] width 249 height 35
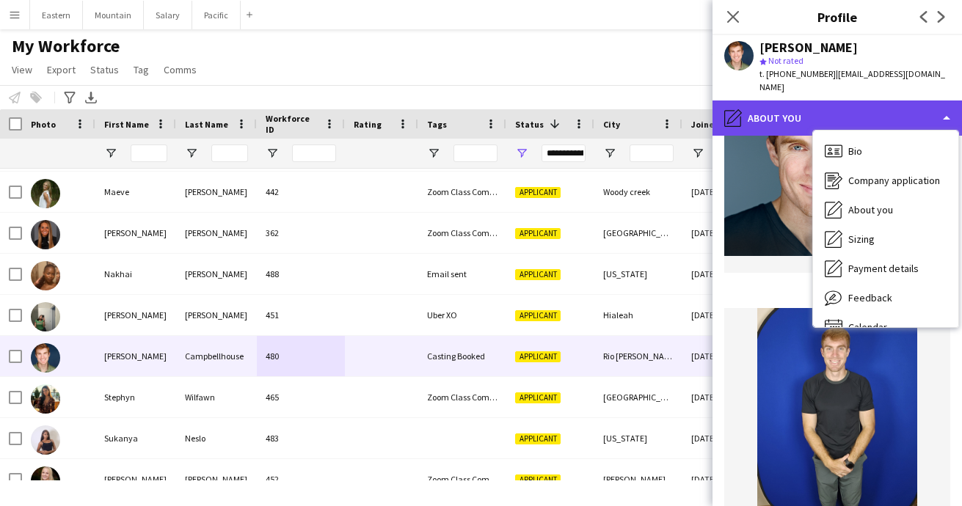
click at [776, 101] on div "pencil4 About you" at bounding box center [837, 118] width 249 height 35
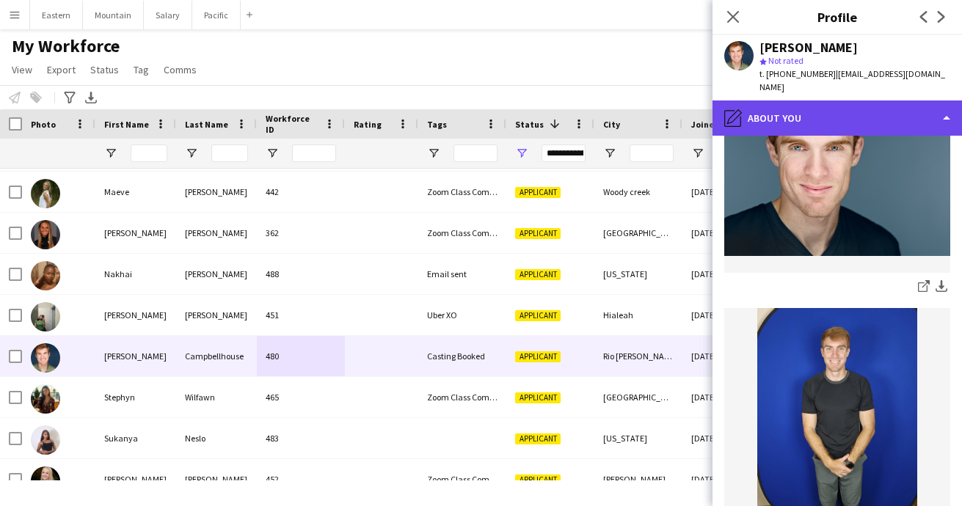
click at [787, 101] on div "pencil4 About you" at bounding box center [837, 118] width 249 height 35
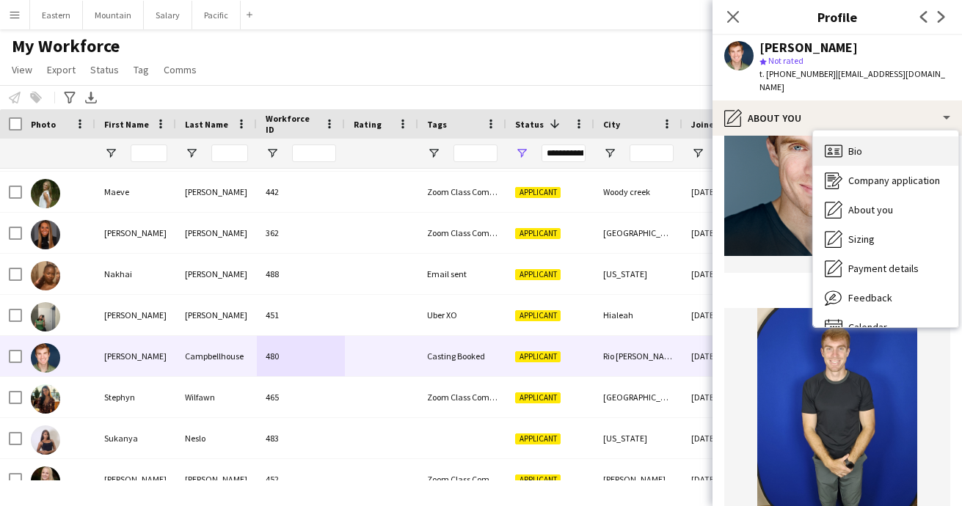
click at [855, 145] on span "Bio" at bounding box center [855, 151] width 14 height 13
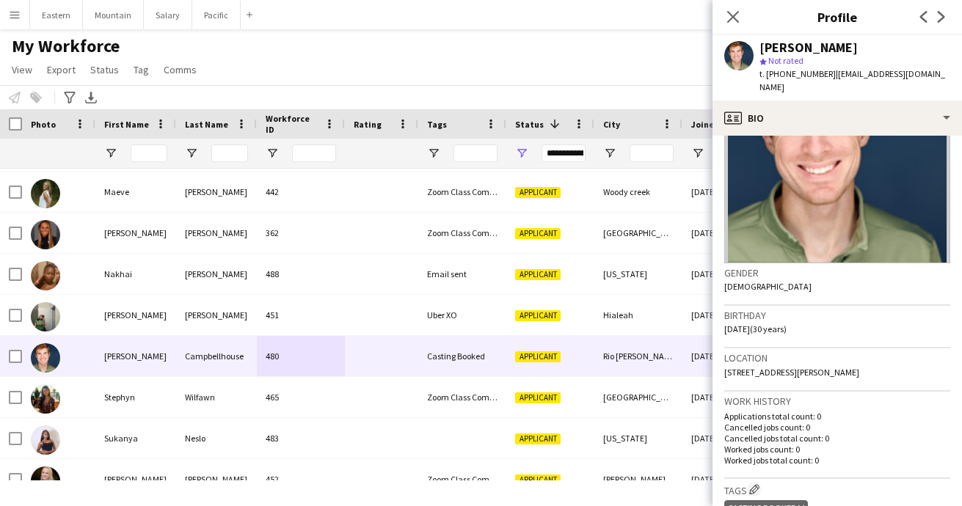
scroll to position [208, 0]
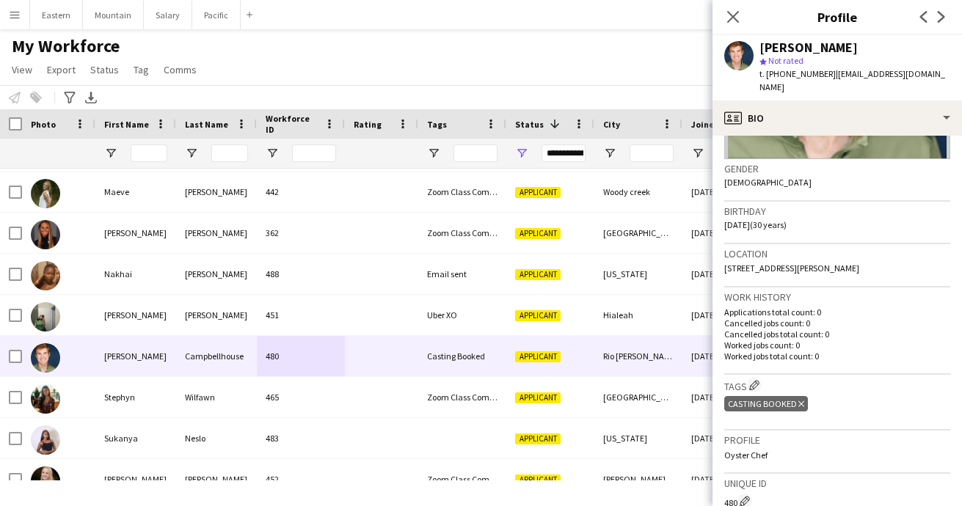
click at [801, 400] on icon "Delete tag" at bounding box center [801, 404] width 6 height 9
click at [755, 380] on app-icon "Edit crew company tags" at bounding box center [754, 385] width 10 height 10
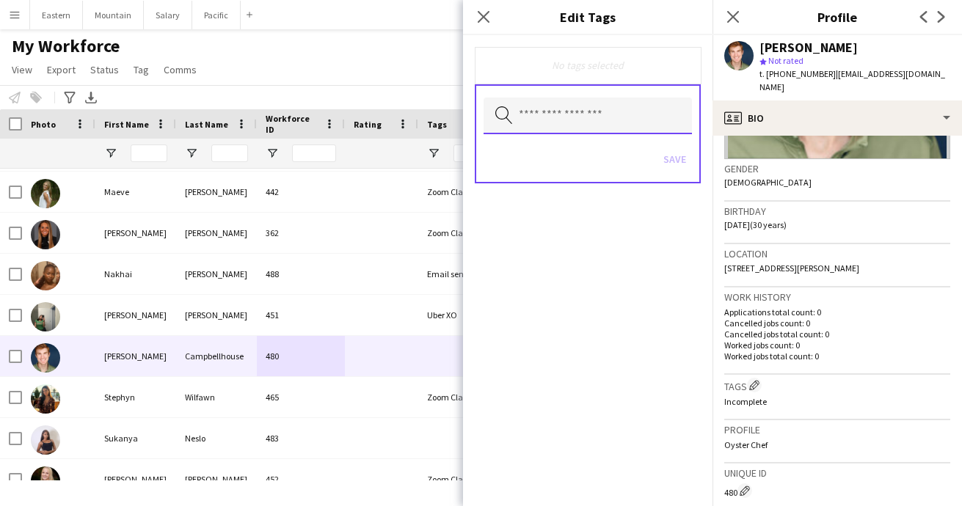
click at [586, 127] on input "text" at bounding box center [588, 116] width 208 height 37
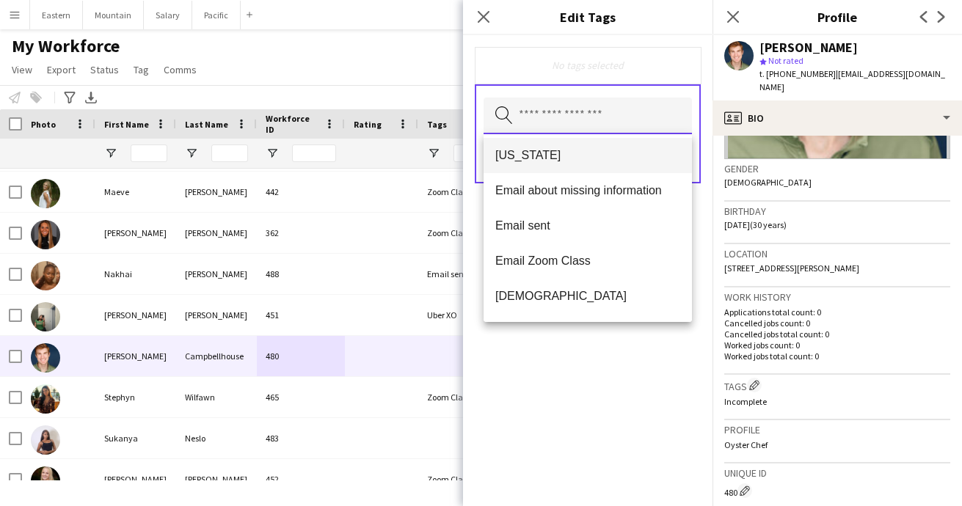
scroll to position [218, 0]
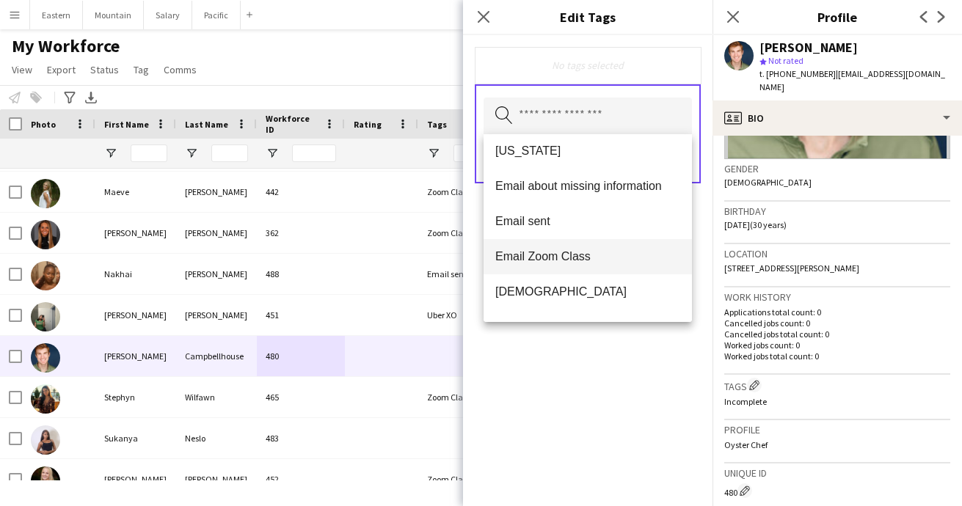
click at [581, 251] on span "Email Zoom Class" at bounding box center [587, 256] width 185 height 14
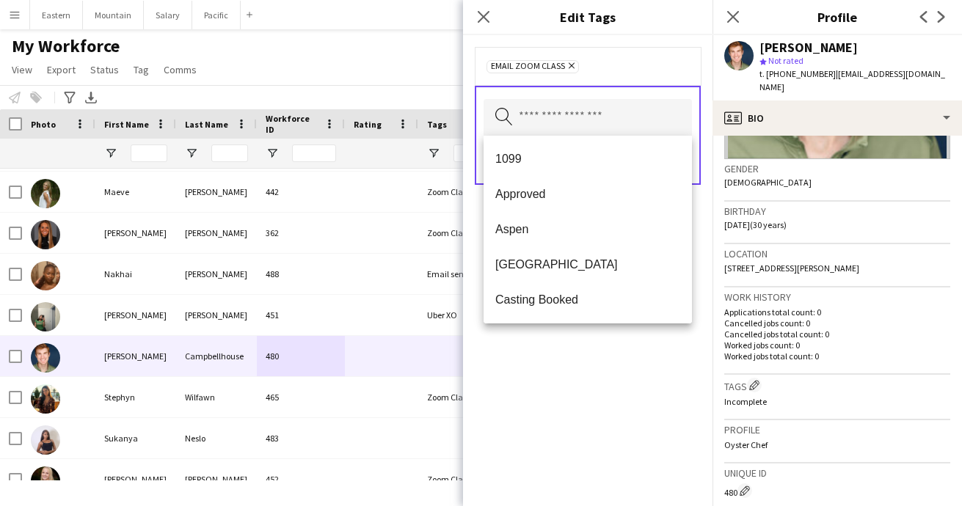
click at [585, 375] on div "Email Zoom Class Remove Search by tag name Save" at bounding box center [587, 270] width 249 height 471
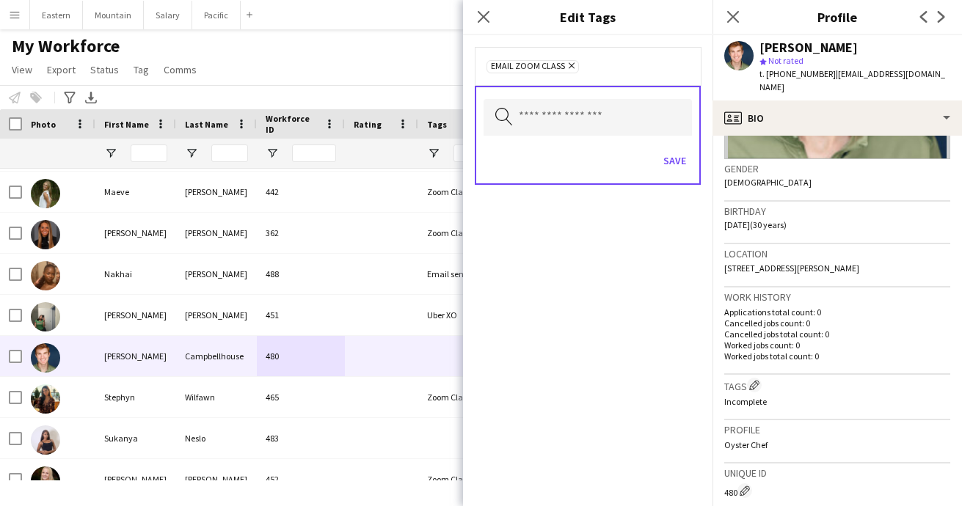
click at [682, 147] on div "Save" at bounding box center [588, 163] width 208 height 42
click at [673, 164] on button "Save" at bounding box center [675, 160] width 34 height 23
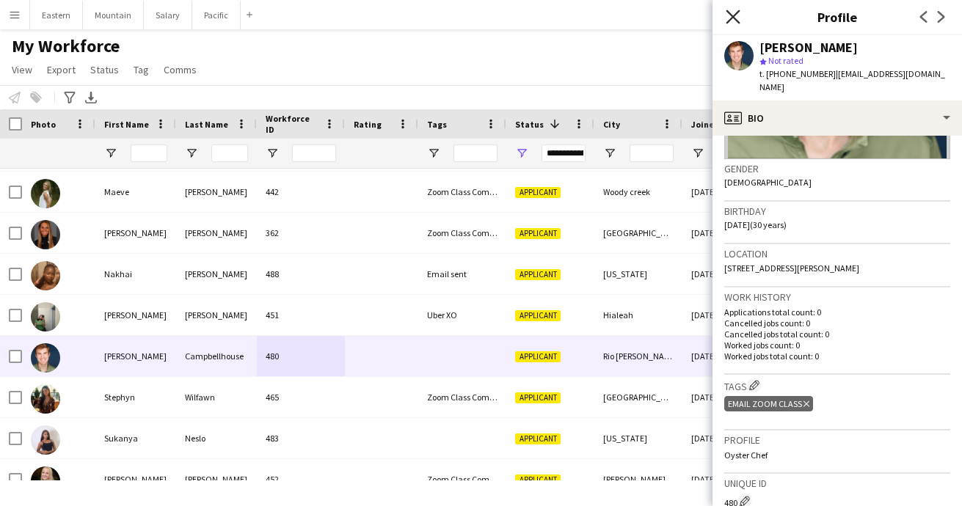
click at [738, 10] on icon "Close pop-in" at bounding box center [733, 17] width 14 height 14
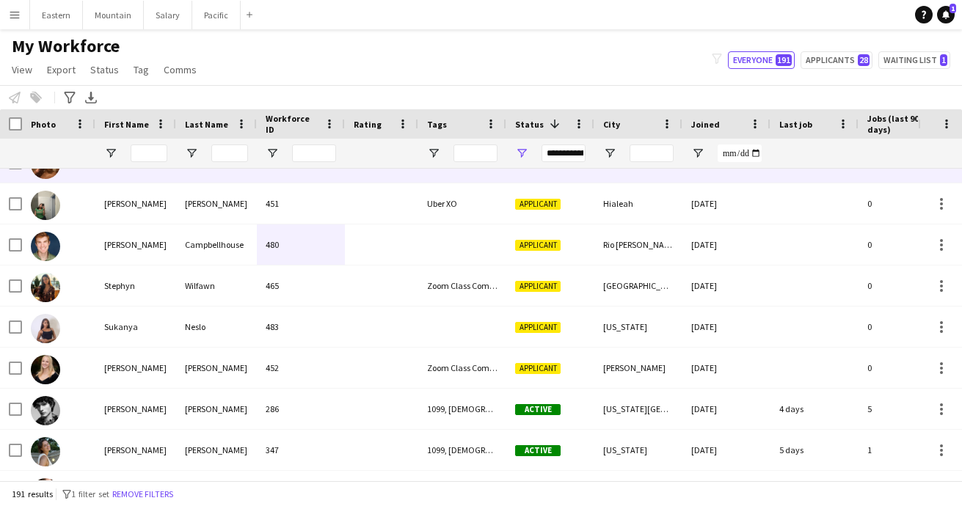
scroll to position [2497, 0]
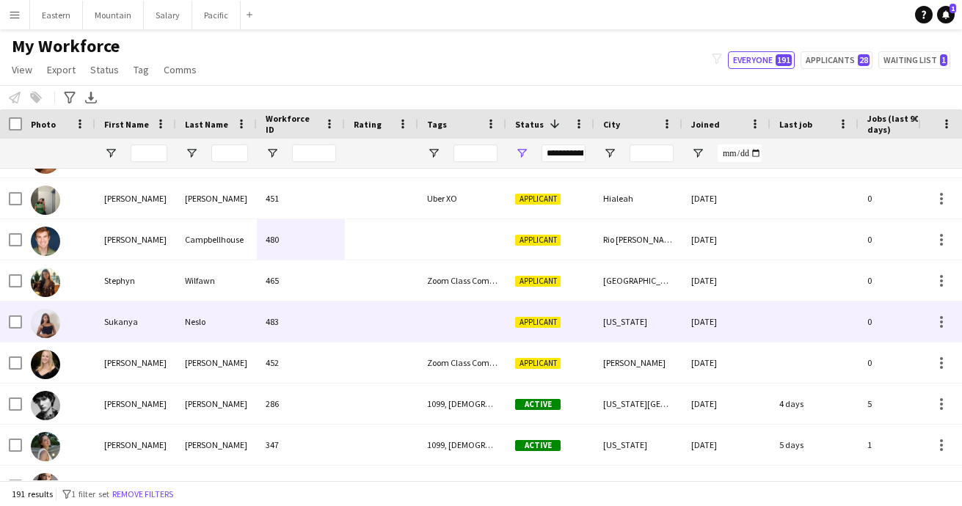
click at [461, 318] on div at bounding box center [462, 322] width 88 height 40
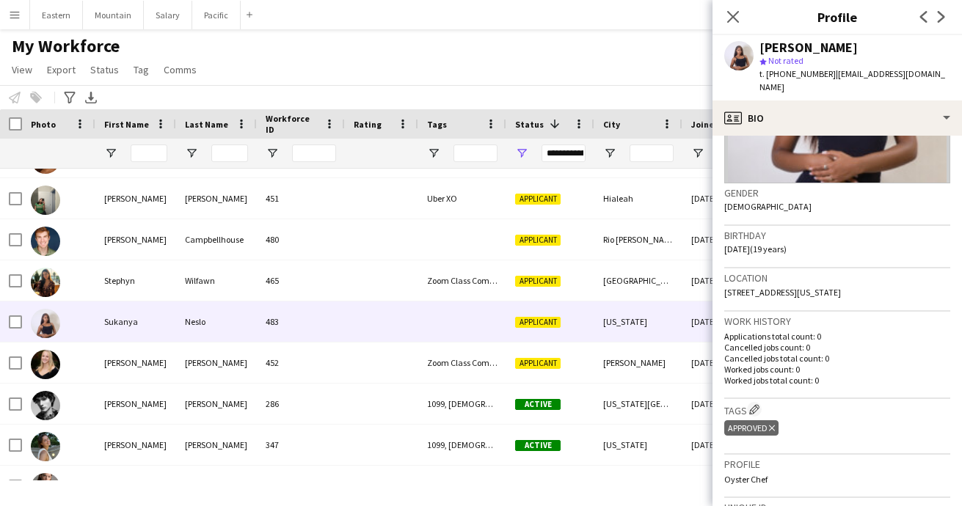
scroll to position [184, 0]
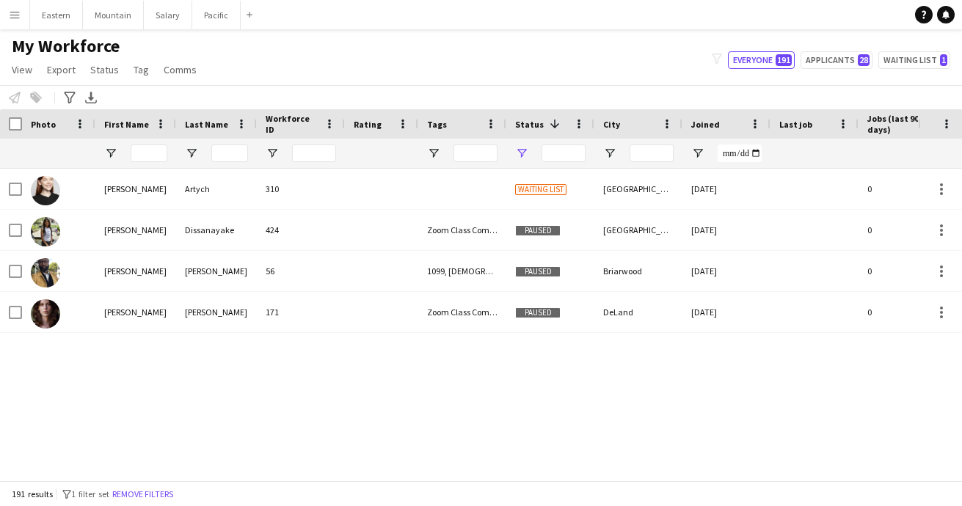
type input "**********"
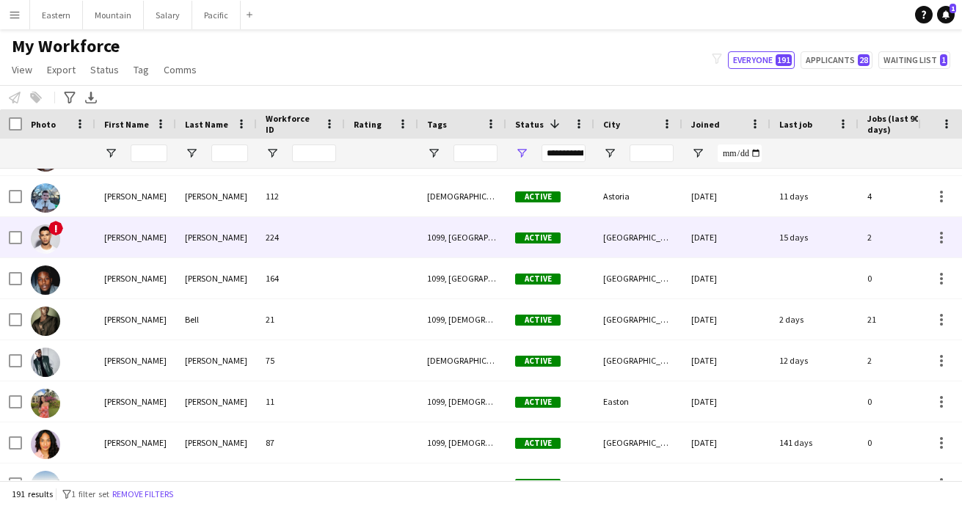
scroll to position [4924, 0]
click at [56, 230] on span "!" at bounding box center [55, 228] width 15 height 15
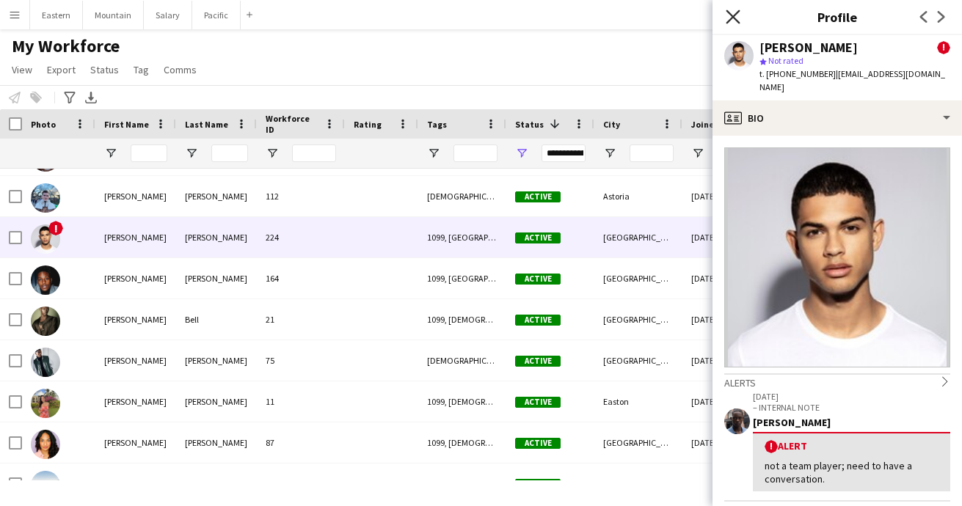
click at [732, 17] on icon "Close pop-in" at bounding box center [733, 17] width 14 height 14
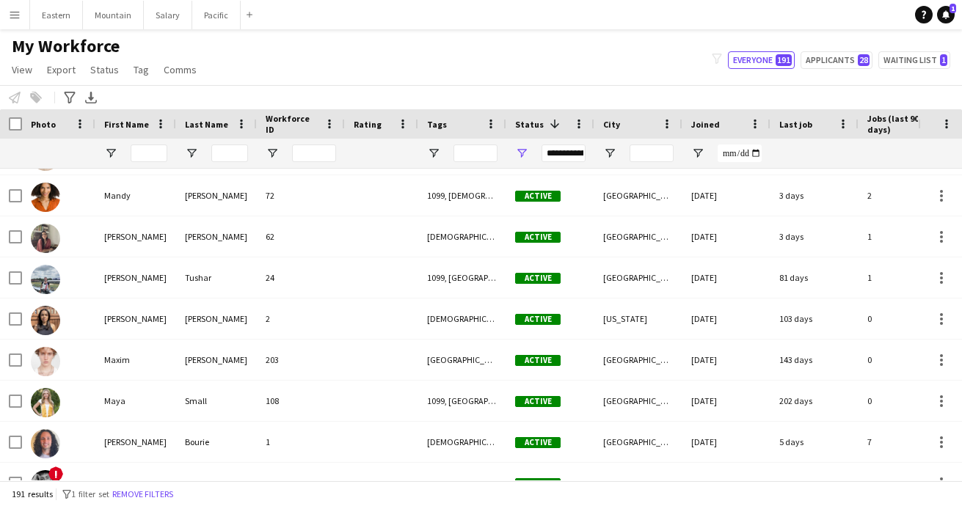
scroll to position [0, 0]
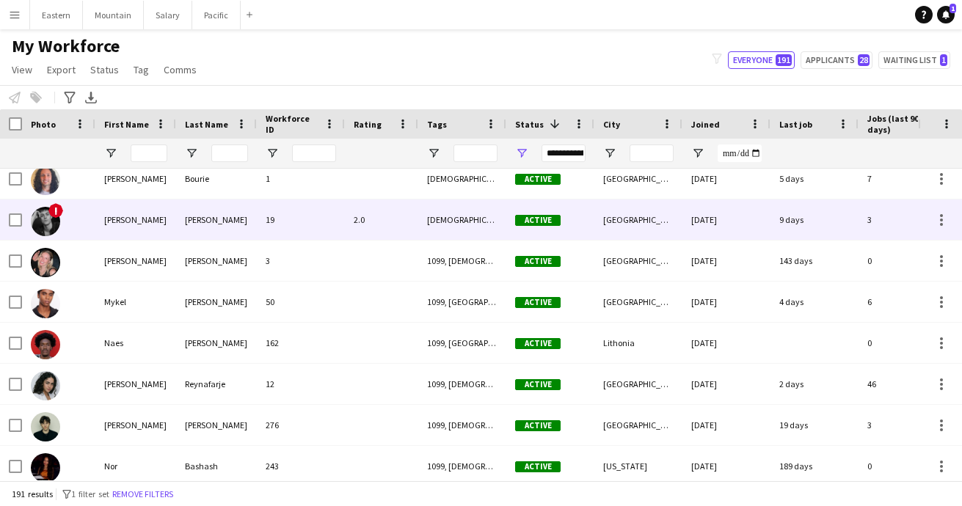
click at [135, 227] on div "[PERSON_NAME]" at bounding box center [135, 220] width 81 height 40
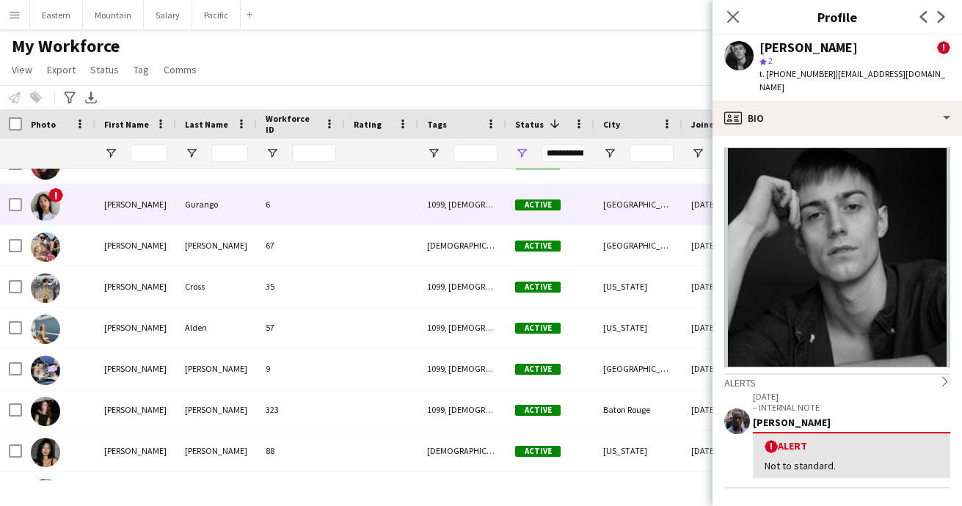
click at [129, 214] on div "[PERSON_NAME]" at bounding box center [135, 204] width 81 height 40
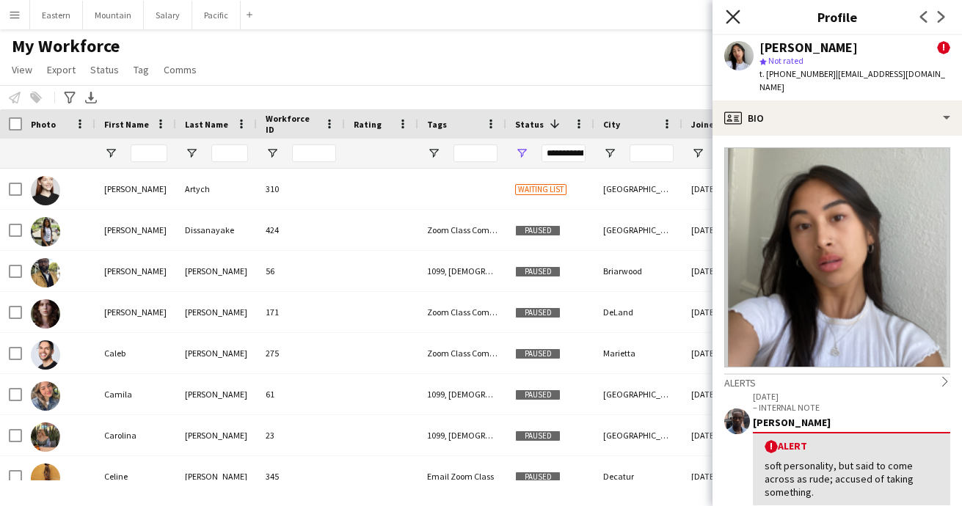
click at [735, 18] on icon at bounding box center [733, 17] width 14 height 14
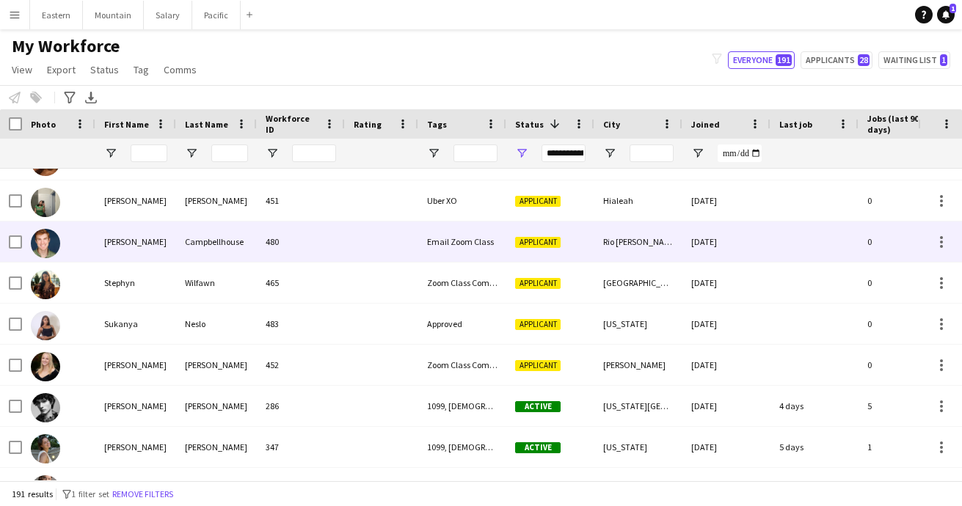
click at [252, 246] on div "Campbellhouse" at bounding box center [216, 242] width 81 height 40
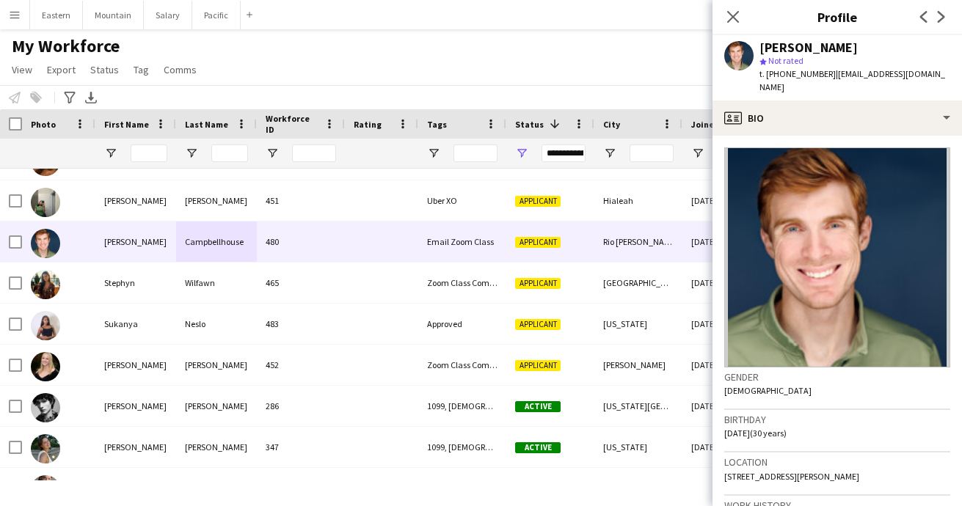
drag, startPoint x: 760, startPoint y: 46, endPoint x: 887, endPoint y: 44, distance: 127.0
click at [887, 44] on div "[PERSON_NAME]" at bounding box center [855, 47] width 191 height 13
copy div "[PERSON_NAME]"
click at [734, 15] on icon at bounding box center [733, 17] width 14 height 14
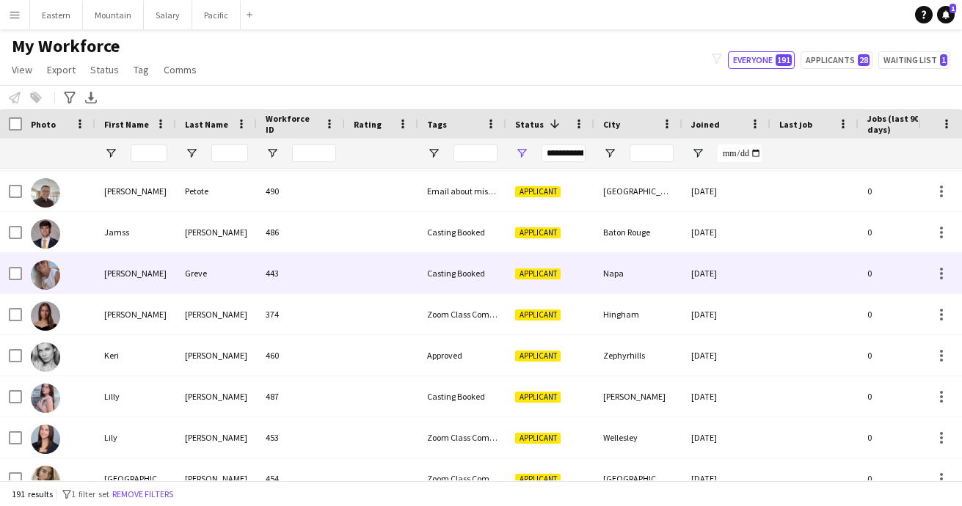
scroll to position [1954, 0]
